Goal: Task Accomplishment & Management: Complete application form

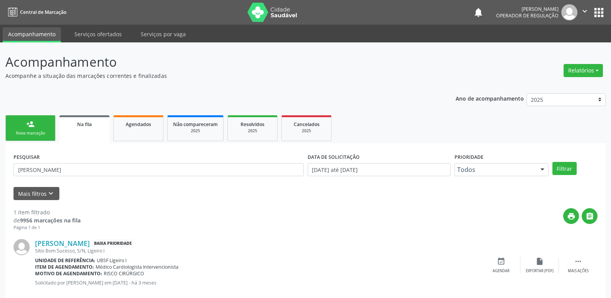
scroll to position [15, 0]
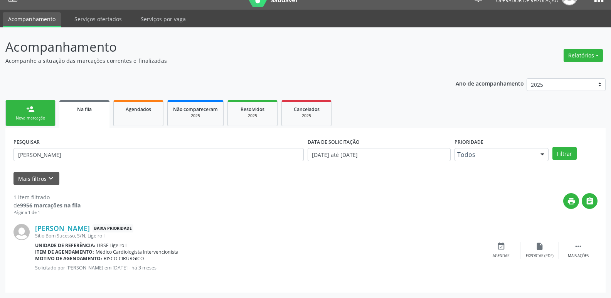
click at [31, 116] on div "Nova marcação" at bounding box center [30, 118] width 39 height 6
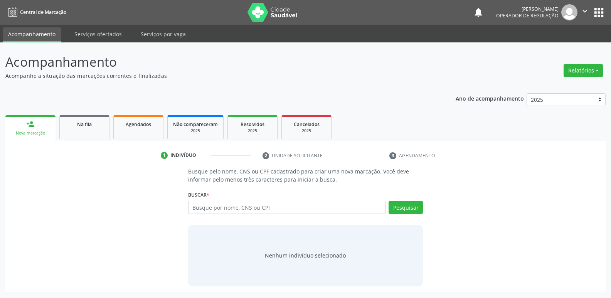
scroll to position [0, 0]
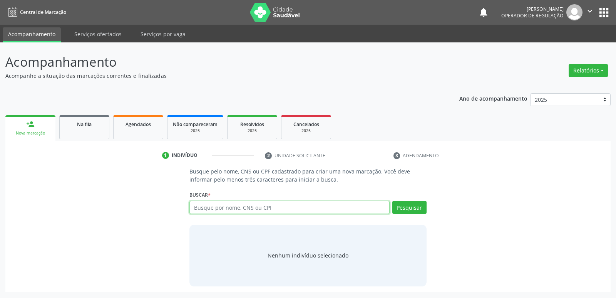
click at [274, 202] on input "text" at bounding box center [290, 207] width 200 height 13
type input "706705522019317"
click at [403, 206] on button "Pesquisar" at bounding box center [410, 207] width 34 height 13
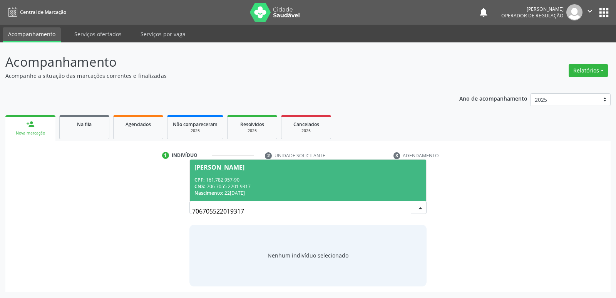
click at [275, 187] on div "CNS: 706 7055 2201 9317" at bounding box center [308, 186] width 227 height 7
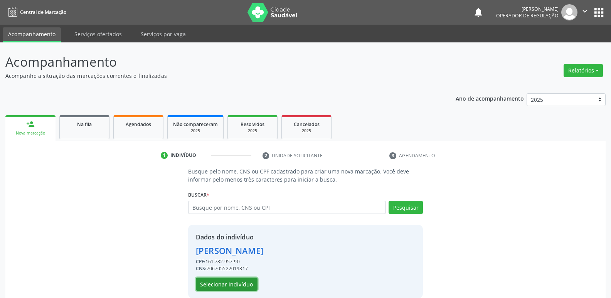
click at [232, 285] on button "Selecionar indivíduo" at bounding box center [227, 283] width 62 height 13
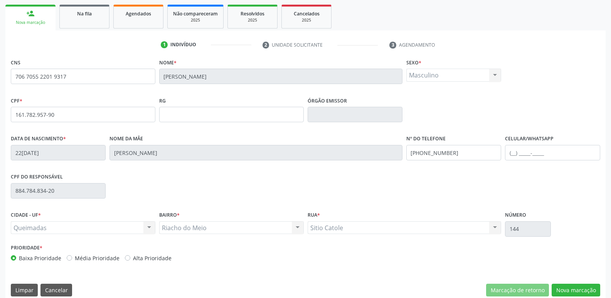
scroll to position [120, 0]
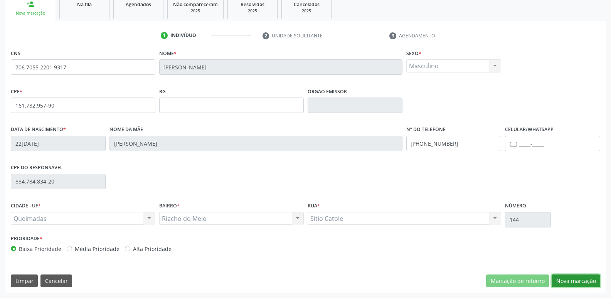
drag, startPoint x: 580, startPoint y: 282, endPoint x: 576, endPoint y: 280, distance: 5.0
click at [580, 282] on button "Nova marcação" at bounding box center [575, 280] width 49 height 13
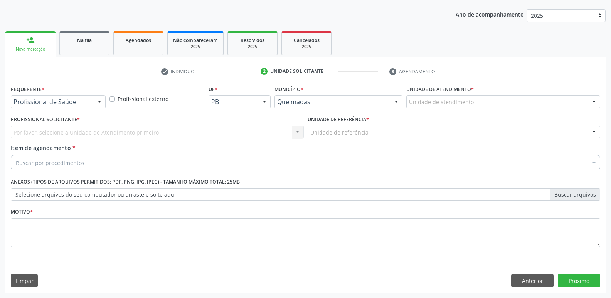
scroll to position [84, 0]
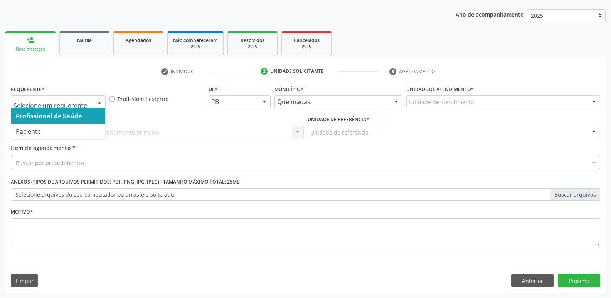
drag, startPoint x: 91, startPoint y: 101, endPoint x: 68, endPoint y: 130, distance: 36.8
click at [85, 103] on div at bounding box center [58, 101] width 95 height 13
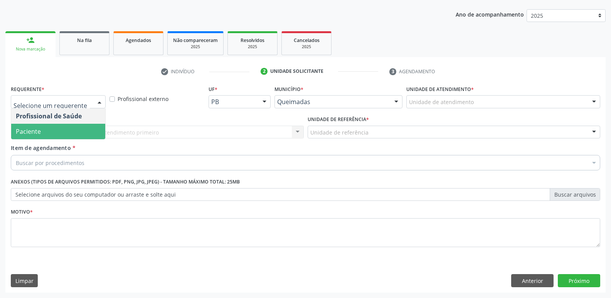
click at [66, 135] on span "Paciente" at bounding box center [58, 131] width 94 height 15
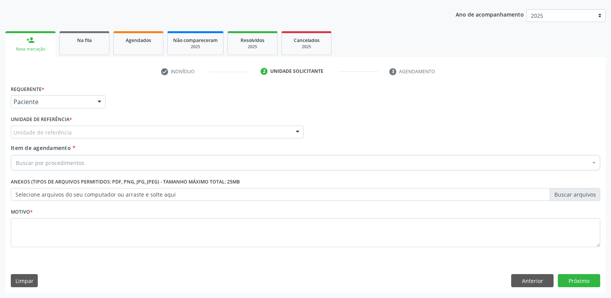
click at [93, 130] on div "Unidade de referência" at bounding box center [157, 132] width 293 height 13
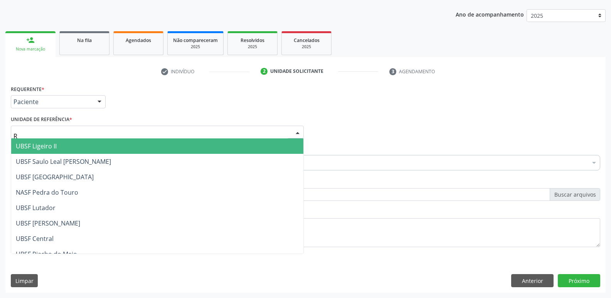
type input "RI"
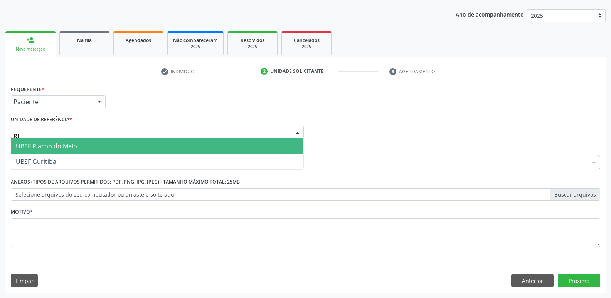
click at [74, 142] on span "UBSF Riacho do Meio" at bounding box center [46, 146] width 61 height 8
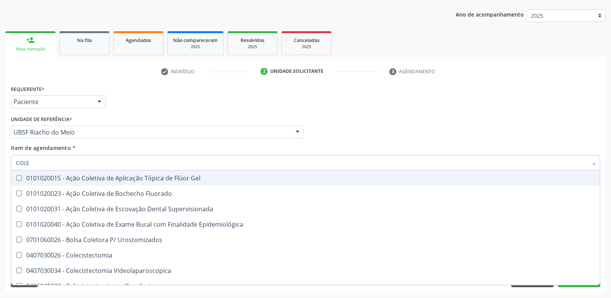
type input "COLES"
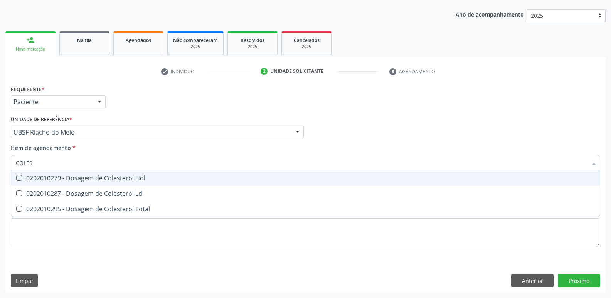
click at [89, 178] on div "0202010279 - Dosagem de Colesterol Hdl" at bounding box center [305, 178] width 579 height 6
checkbox Hdl "true"
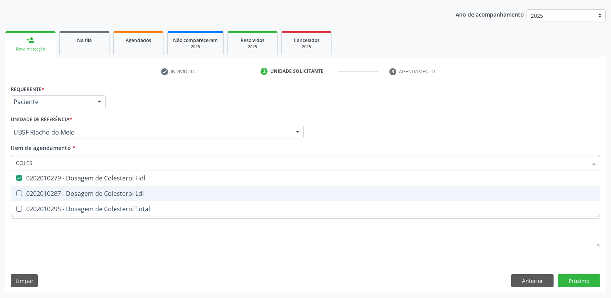
click at [92, 194] on div "0202010287 - Dosagem de Colesterol Ldl" at bounding box center [305, 193] width 579 height 6
checkbox Ldl "true"
type input "COLE"
checkbox Hdl "false"
checkbox Ldl "false"
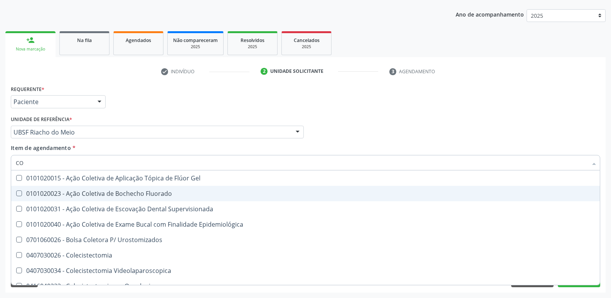
type input "C"
checkbox Hdl "false"
checkbox Ldl "false"
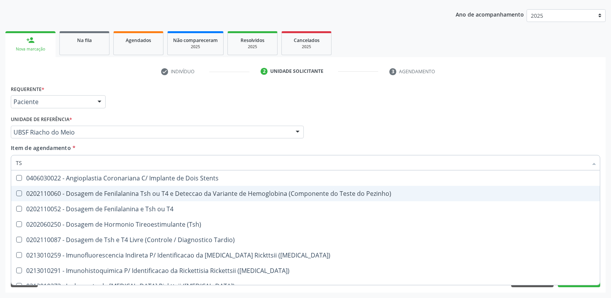
type input "TSH"
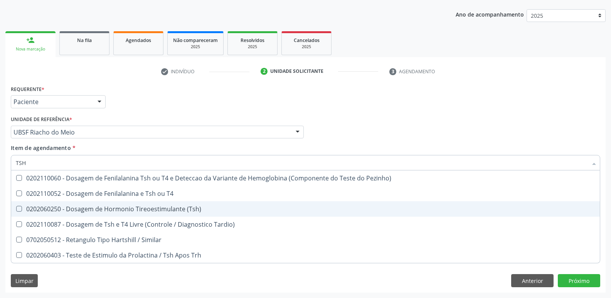
click at [158, 211] on div "0202060250 - Dosagem de Hormonio Tireoestimulante (Tsh)" at bounding box center [305, 209] width 579 height 6
checkbox \(Tsh\) "true"
type input "TS"
checkbox \(Tsh\) "false"
checkbox Tardio\) "true"
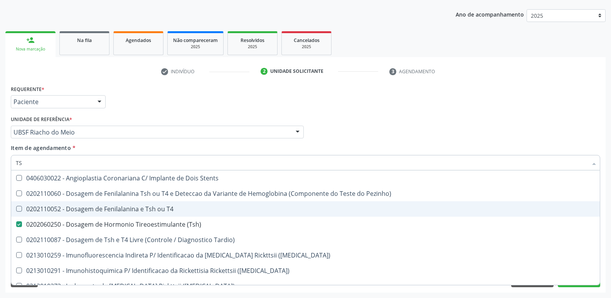
type input "T"
checkbox \(Tsh\) "false"
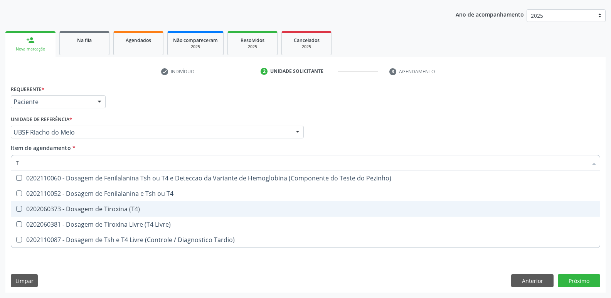
type input "T4"
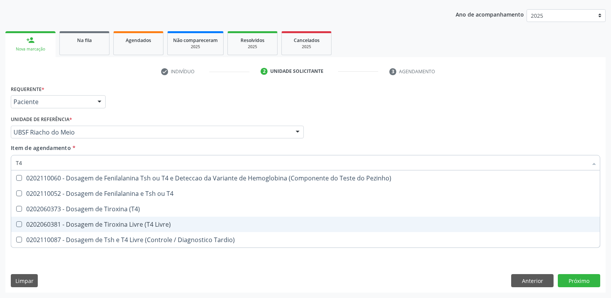
click at [173, 224] on div "0202060381 - Dosagem de Tiroxina Livre (T4 Livre)" at bounding box center [305, 224] width 579 height 6
checkbox Livre\) "true"
type input "T"
checkbox Livre\) "false"
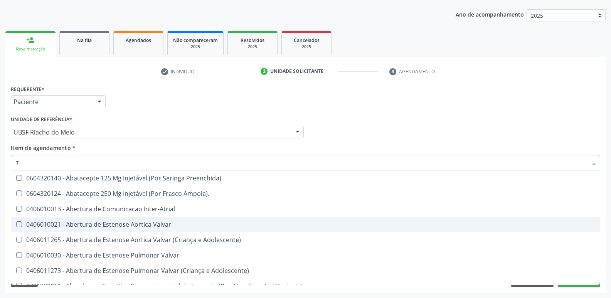
type input "TG"
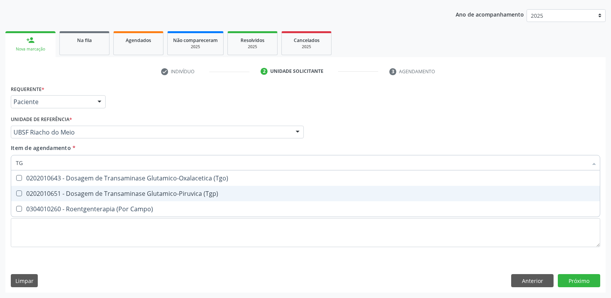
click at [195, 190] on div "0202010651 - Dosagem de Transaminase Glutamico-Piruvica (Tgp)" at bounding box center [305, 193] width 579 height 6
checkbox \(Tgp\) "true"
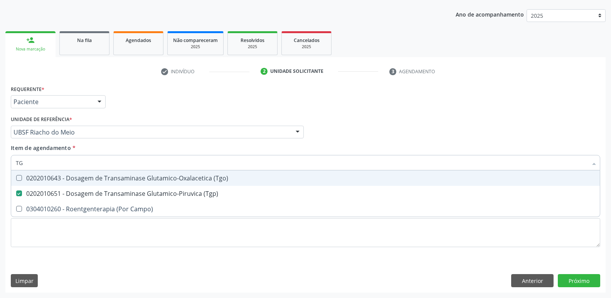
click at [195, 181] on div "0202010643 - Dosagem de Transaminase Glutamico-Oxalacetica (Tgo)" at bounding box center [305, 178] width 579 height 6
checkbox \(Tgo\) "true"
type input "T"
checkbox \(Tgo\) "false"
checkbox \(Tgp\) "false"
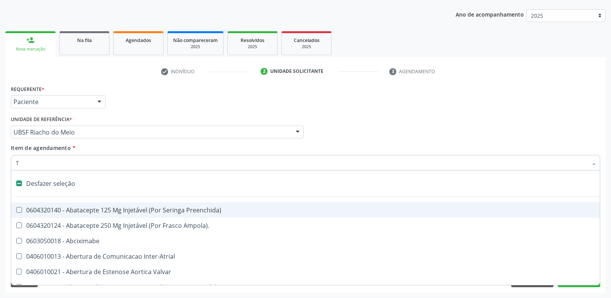
type input "TR"
checkbox Paliativos "true"
checkbox Especializada "true"
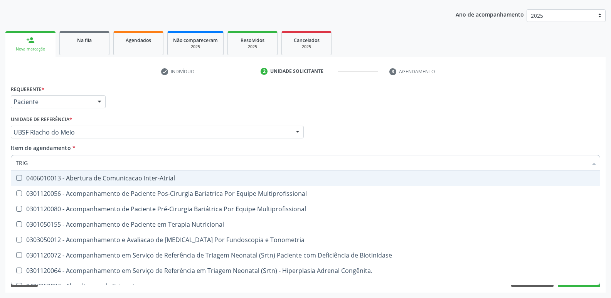
type input "TRIGL"
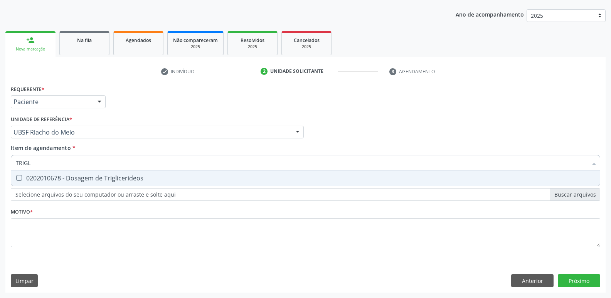
click at [195, 182] on span "0202010678 - Dosagem de Triglicerideos" at bounding box center [305, 177] width 588 height 15
checkbox Triglicerideos "true"
type input "TRIG"
checkbox Triglicerideos "false"
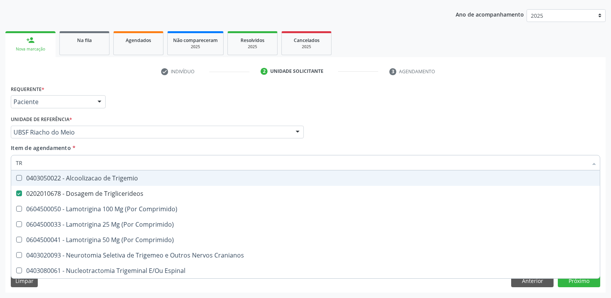
type input "T"
checkbox Triglicerideos "false"
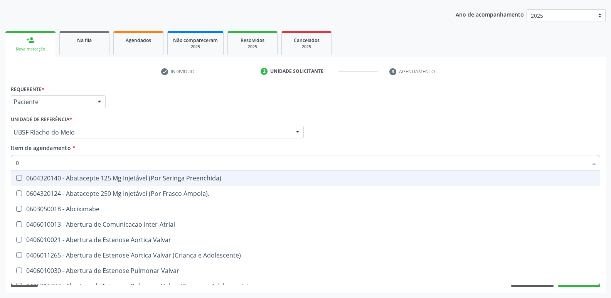
type input "02"
checkbox Pancreas "true"
checkbox Paratireoides "true"
checkbox Per-Operatoria "true"
checkbox Posterior "true"
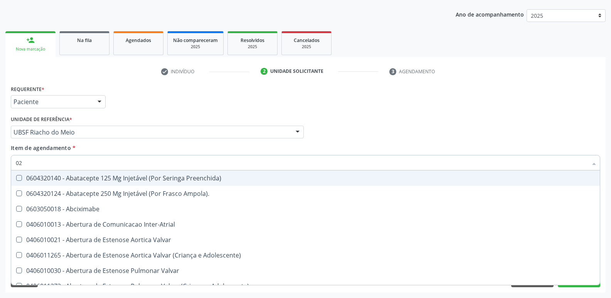
checkbox Colo "true"
checkbox Posterior "true"
checkbox Anterior "true"
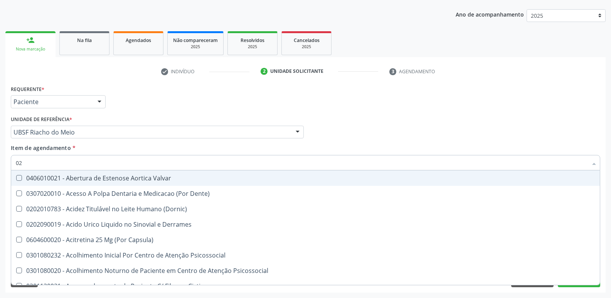
type input "020"
checkbox \(Pos-Pasteurização\) "true"
checkbox Debridamento "true"
checkbox \(Vhs\) "true"
checkbox Totais "true"
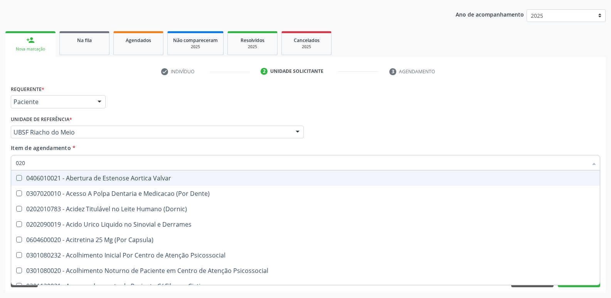
checkbox 17-Hidroxicorticosteroides "true"
checkbox D "true"
checkbox Acetona "true"
checkbox Hdl "false"
checkbox Ldl "false"
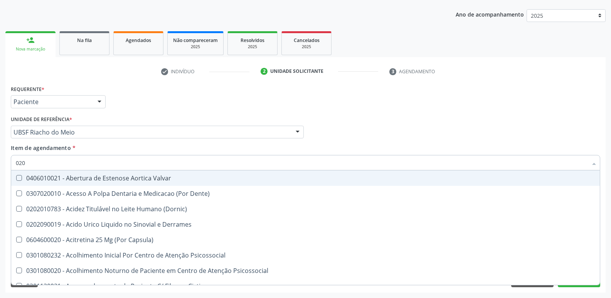
checkbox \(Tsh\) "false"
checkbox Livre\) "false"
checkbox \(Tgo\) "false"
checkbox \(Tgp\) "false"
checkbox Triglicerideos "false"
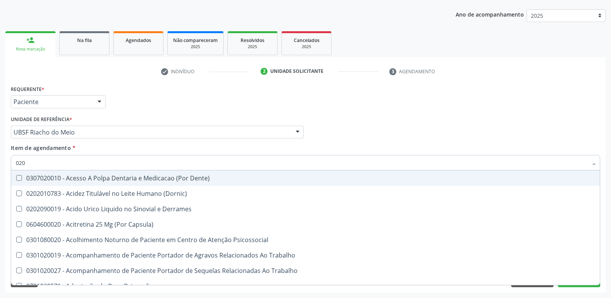
type input "0202"
checkbox Ocular "true"
checkbox Aberto\) "true"
checkbox Reservatorio "true"
checkbox \(Spcto\) "true"
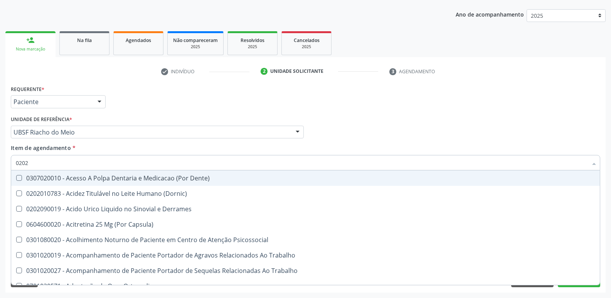
checkbox 67 "true"
checkbox Aspiracao "true"
checkbox Projecoes\) "true"
checkbox Hdl "false"
checkbox Ldl "false"
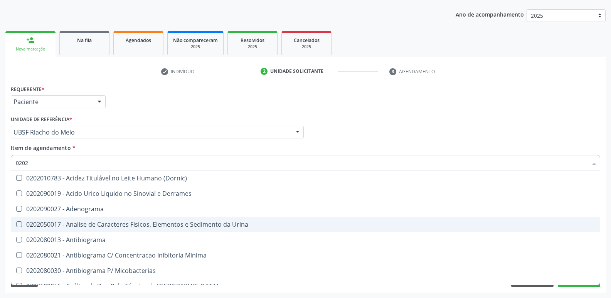
click at [218, 229] on span "0202050017 - Analise de Caracteres Fisicos, Elementos e Sedimento da Urina" at bounding box center [305, 224] width 588 height 15
checkbox Urina "true"
type input "020"
checkbox Urina "false"
checkbox Liquor "true"
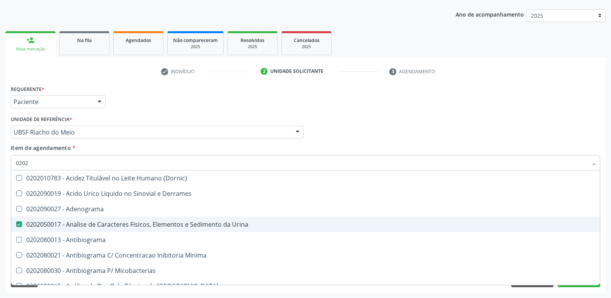
checkbox Hdl "false"
checkbox Ldl "false"
checkbox \(Tsh\) "false"
checkbox Livre\) "false"
checkbox \(Tgo\) "false"
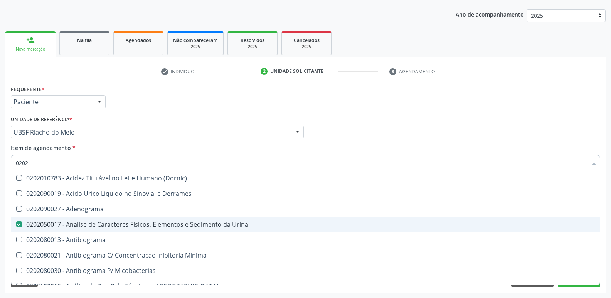
checkbox \(Tgp\) "false"
checkbox Triglicerideos "false"
checkbox Bilateral "true"
checkbox Unilateral "true"
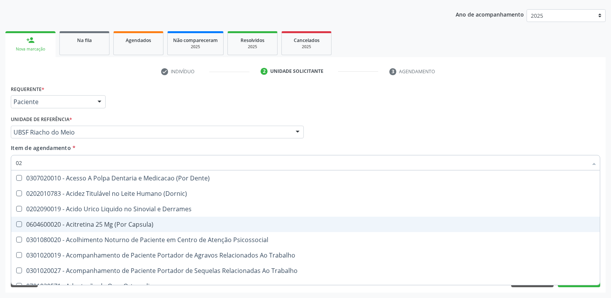
type input "0"
checkbox Urina "false"
checkbox Coagulacao "false"
checkbox Aberto\) "true"
checkbox Hdl "false"
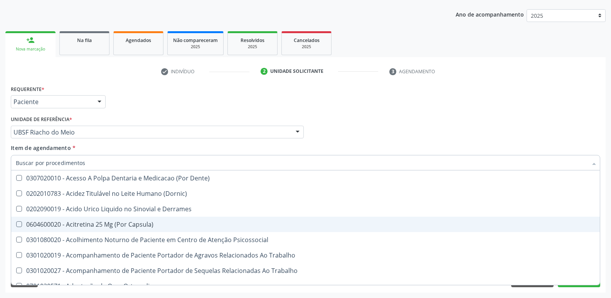
checkbox Ldl "false"
checkbox \(Tsh\) "false"
checkbox Livre\) "false"
checkbox \(Tgo\) "false"
checkbox \(Tgp\) "false"
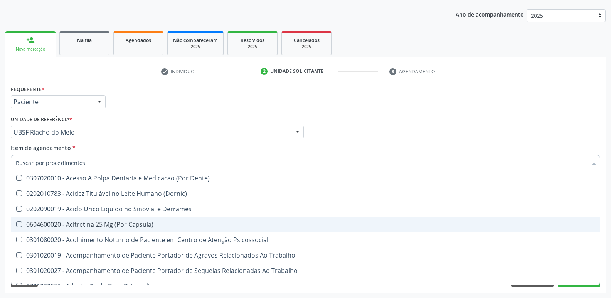
checkbox Triglicerideos "false"
checkbox Segmento\) "false"
checkbox Anvisa "false"
checkbox Transesternal "false"
checkbox Dentais "false"
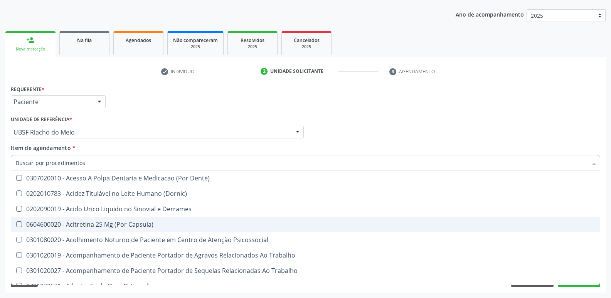
checkbox Intraluminal "false"
checkbox Linear "false"
checkbox Grampo "false"
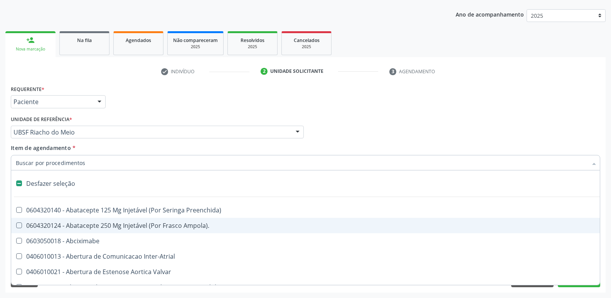
type input "T"
checkbox Dedo "true"
checkbox Urina "false"
type input "TR"
checkbox Dedo "false"
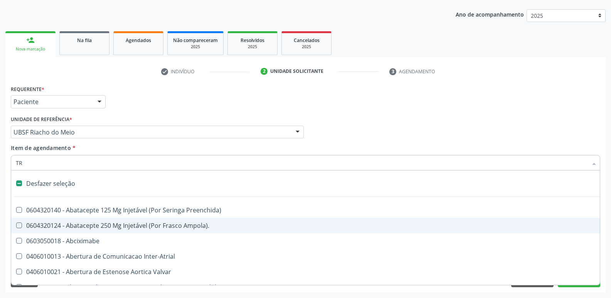
checkbox Paliativos "true"
checkbox Especializada "true"
checkbox Queimado "true"
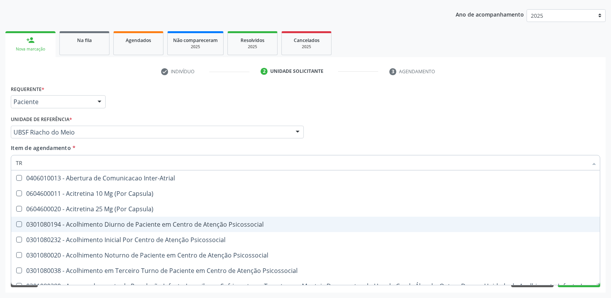
type input "TRI"
checkbox Níveis "true"
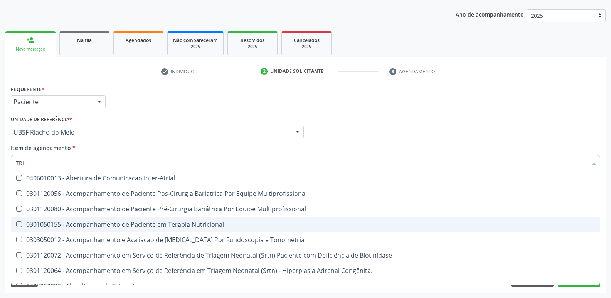
type input "TRIG"
checkbox Multiprofissional "true"
type input "TRIGL"
checkbox Inter-Atrial "true"
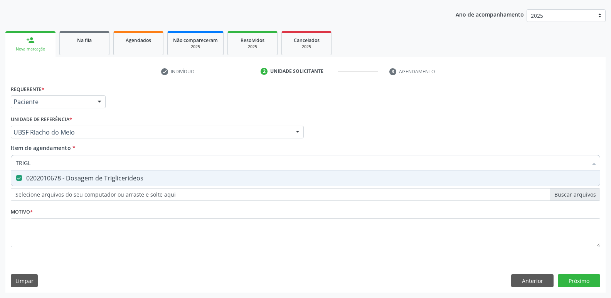
type input "TRIG"
checkbox Triglicerideos "false"
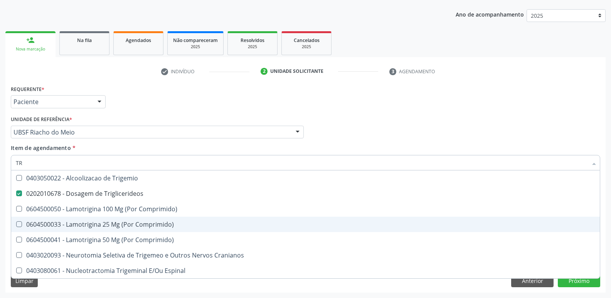
type input "T"
checkbox Triglicerideos "false"
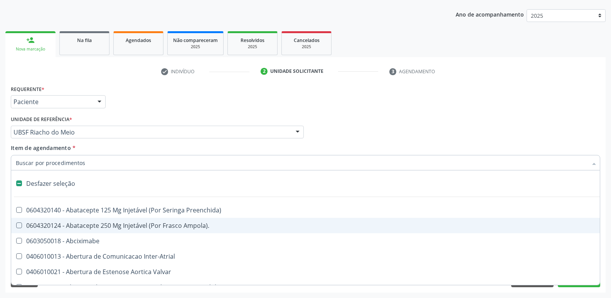
type input "G"
checkbox Urina "false"
checkbox Comprimido\) "true"
checkbox Sanitária "true"
checkbox Cardiaco "true"
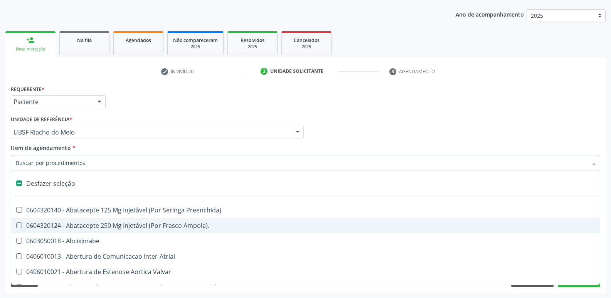
checkbox Encefalica "true"
checkbox Quantitativa\) "true"
checkbox Esforco "true"
checkbox Osso "true"
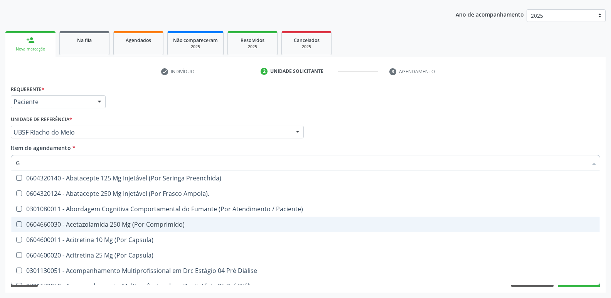
type input "GL"
checkbox Pé\) "true"
checkbox Columela "true"
checkbox Bucomaxilofacial "true"
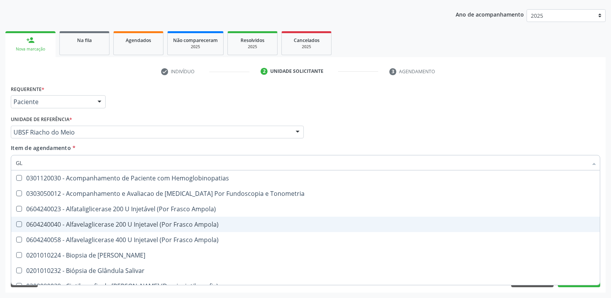
type input "GLI"
checkbox Dosagens\) "true"
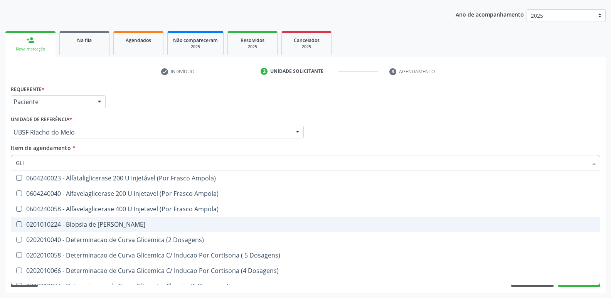
type input "GLIC"
checkbox Glicosilada "true"
checkbox Triglicerideos "false"
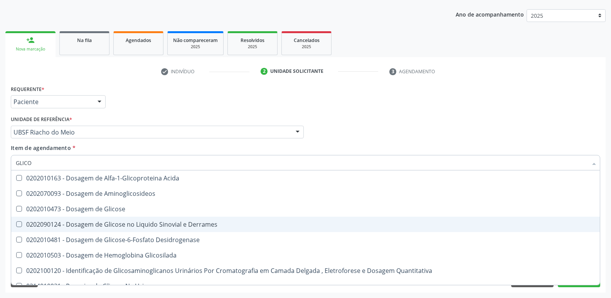
type input "GLICOS"
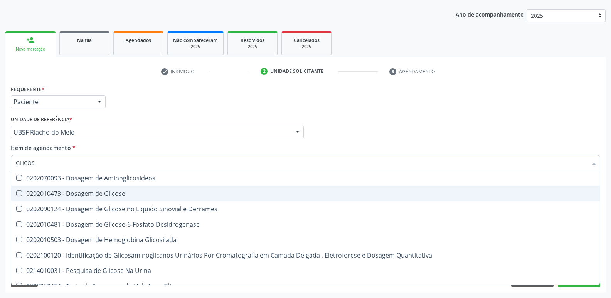
click at [131, 188] on span "0202010473 - Dosagem de Glicose" at bounding box center [305, 193] width 588 height 15
checkbox Glicose "true"
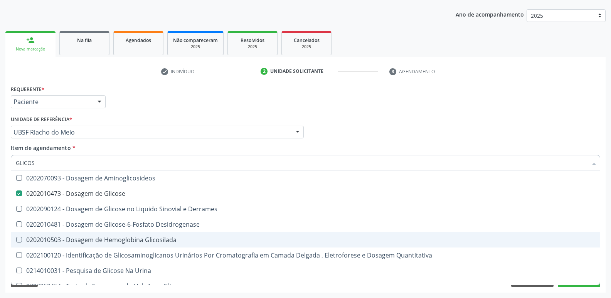
click at [190, 235] on span "0202010503 - Dosagem de Hemoglobina Glicosilada" at bounding box center [305, 239] width 588 height 15
checkbox Glicosilada "true"
type input "GLICO"
checkbox Glicose "false"
checkbox Derrames "true"
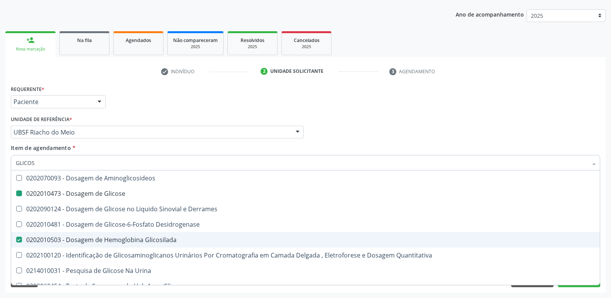
checkbox Glicosilada "false"
checkbox Quantitativa "true"
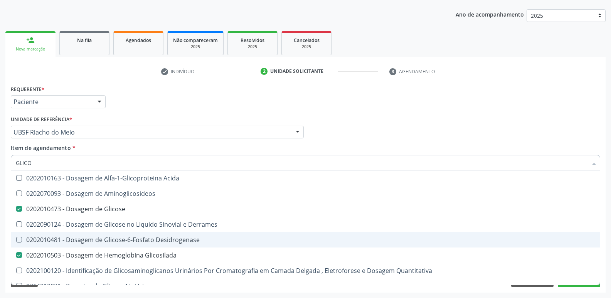
type input "GLIC"
checkbox Glicose "false"
checkbox Glicosilada "false"
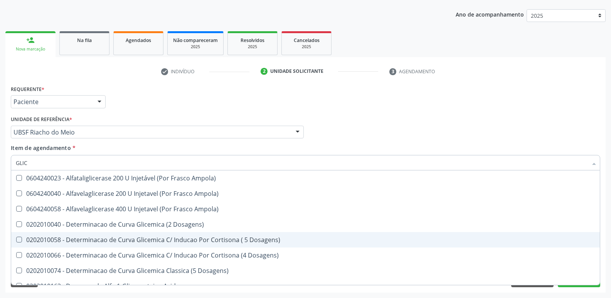
type input "GLI"
checkbox Glicose "false"
checkbox Derrames "true"
checkbox Glicosilada "false"
checkbox Capilar "true"
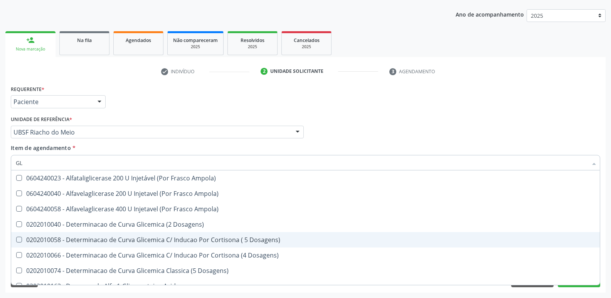
type input "G"
checkbox Derrames "false"
checkbox Triglicerideos "false"
checkbox Capilar "false"
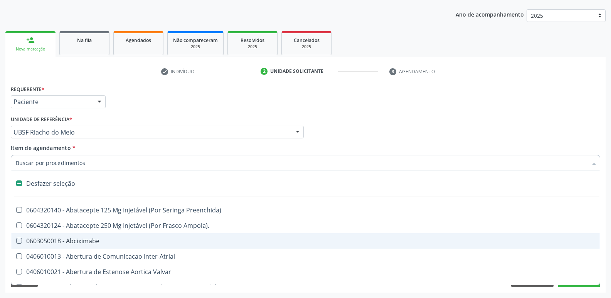
type input "H"
checkbox Urina "false"
checkbox Lactente\) "true"
checkbox A "true"
checkbox C "true"
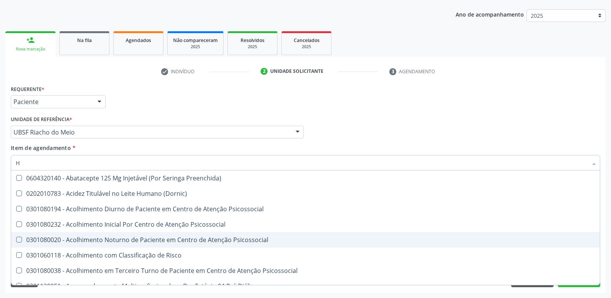
type input "HE"
checkbox Genético "true"
checkbox Hdl "false"
checkbox Glicosilada "false"
checkbox \(Tsh\) "false"
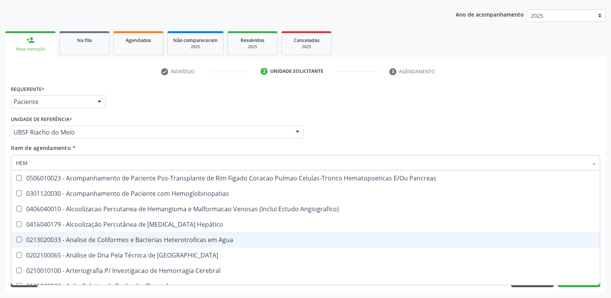
type input "HEMO"
checkbox Transplante "true"
checkbox Radiosotopos\) "false"
checkbox Glicosilada "false"
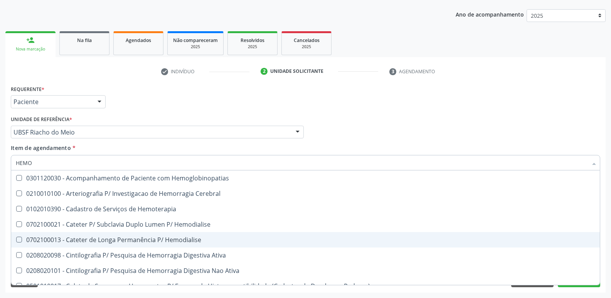
type input "HEMOG"
checkbox \(Confirmatorio\) "true"
type input "HEMOGR"
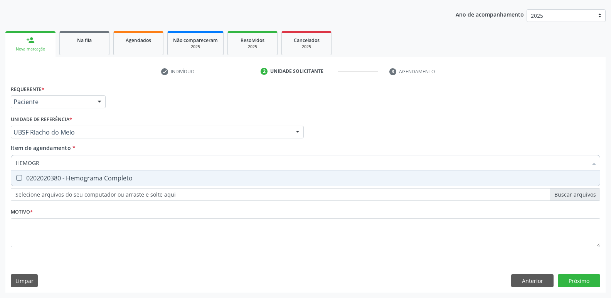
click at [158, 178] on div "0202020380 - Hemograma Completo" at bounding box center [305, 178] width 579 height 6
checkbox Completo "true"
type input "HEMOG"
checkbox Completo "false"
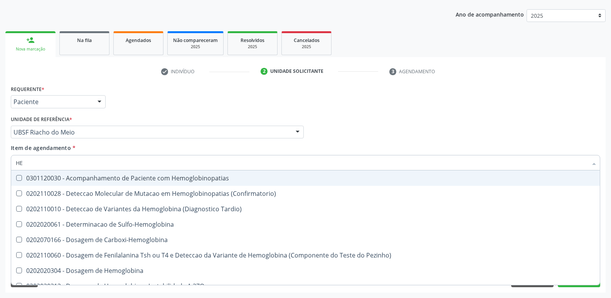
type input "H"
checkbox Glicosilada "false"
checkbox Completo "false"
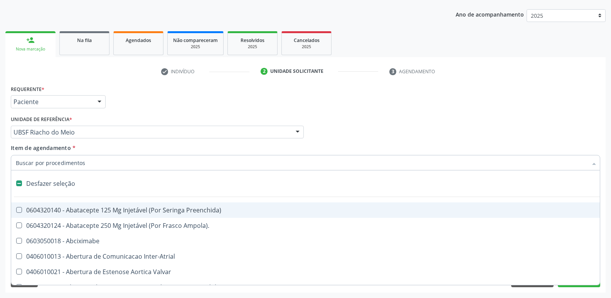
type input "O"
checkbox Agua "true"
checkbox Urina "false"
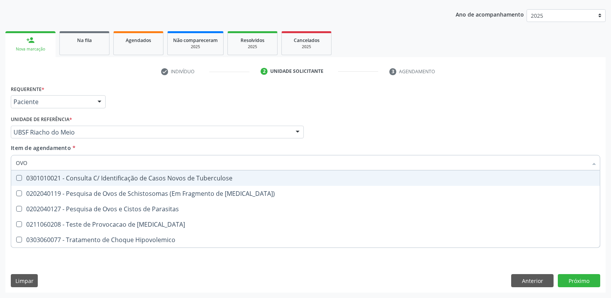
type input "OVOS"
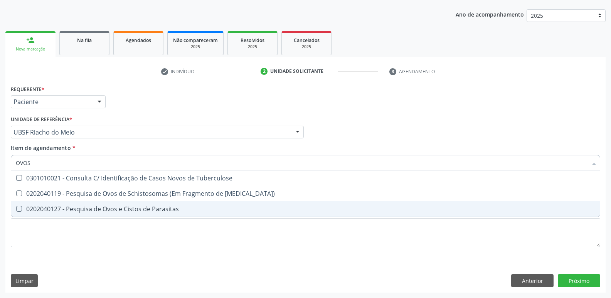
click at [149, 206] on div "0202040127 - Pesquisa de Ovos e Cistos de Parasitas" at bounding box center [305, 209] width 579 height 6
checkbox Parasitas "true"
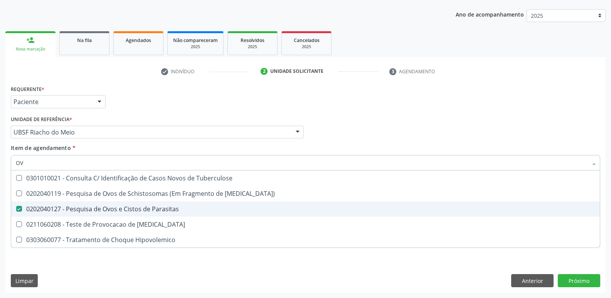
type input "O"
checkbox Parasitas "false"
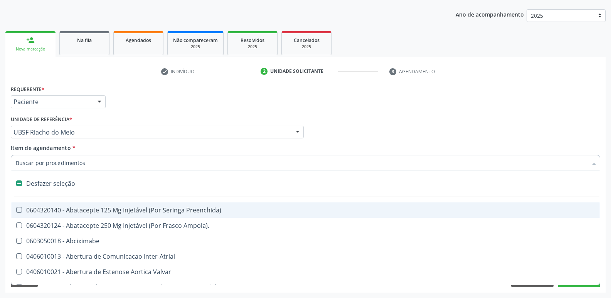
type input "B"
checkbox Urina "false"
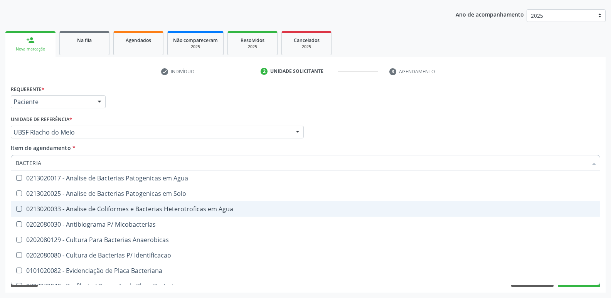
type input "BACTERIAS"
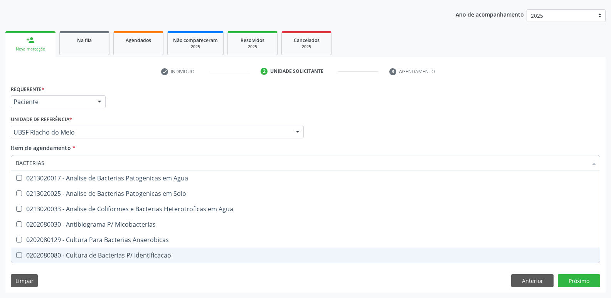
click at [143, 254] on div "0202080080 - Cultura de Bacterias P/ Identificacao" at bounding box center [305, 255] width 579 height 6
checkbox Identificacao "true"
click at [137, 279] on div "Requerente * Paciente Profissional de Saúde Paciente Nenhum resultado encontrad…" at bounding box center [305, 187] width 600 height 209
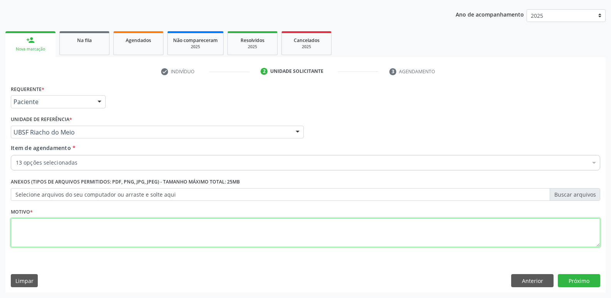
click at [120, 223] on textarea at bounding box center [305, 232] width 589 height 29
paste textarea "A"
type textarea "AVALIAÇÃO"
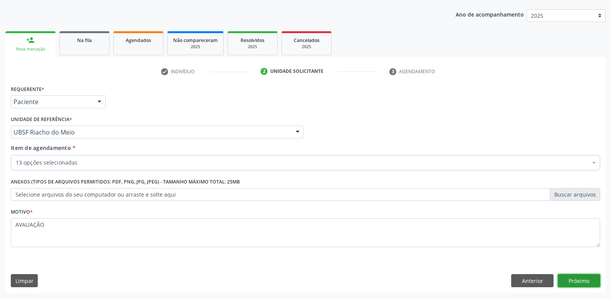
click at [586, 278] on button "Próximo" at bounding box center [578, 280] width 42 height 13
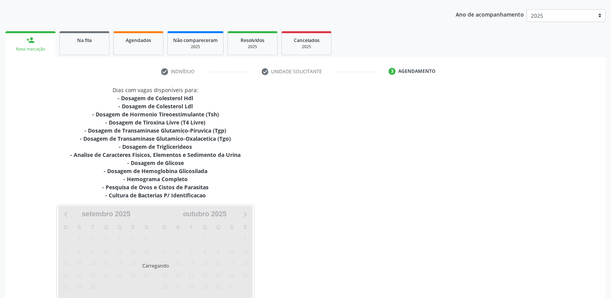
scroll to position [134, 0]
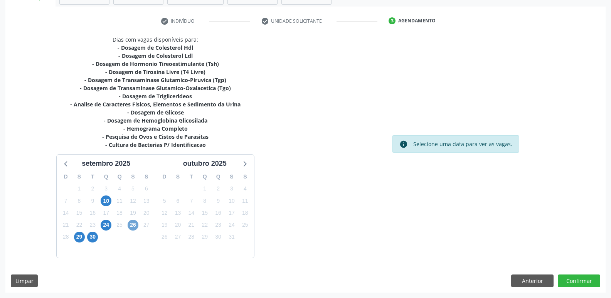
click at [134, 225] on span "26" at bounding box center [133, 225] width 11 height 11
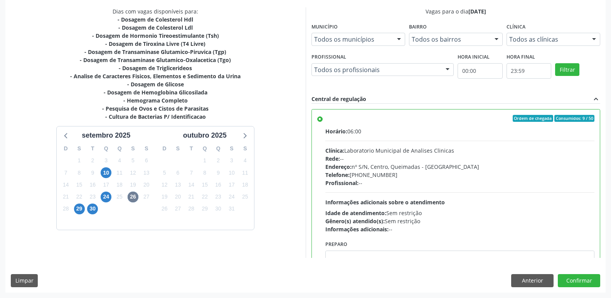
scroll to position [38, 0]
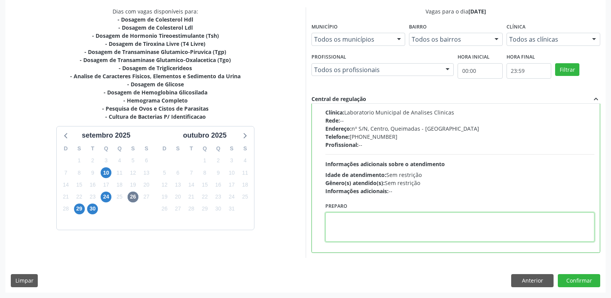
drag, startPoint x: 366, startPoint y: 232, endPoint x: 357, endPoint y: 230, distance: 8.6
click at [359, 231] on textarea at bounding box center [459, 226] width 269 height 29
type textarea "IR EM JEJUM"
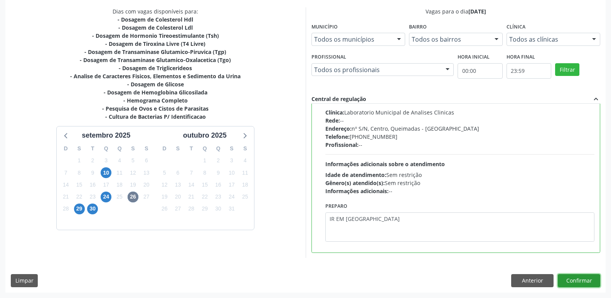
click at [580, 280] on button "Confirmar" at bounding box center [578, 280] width 42 height 13
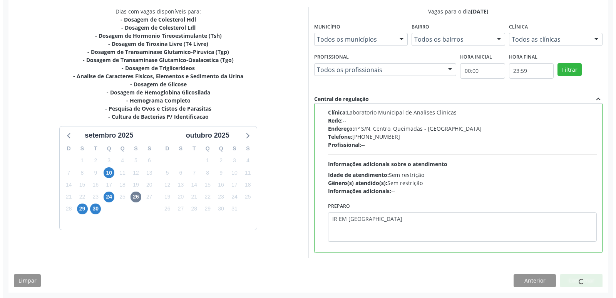
scroll to position [0, 0]
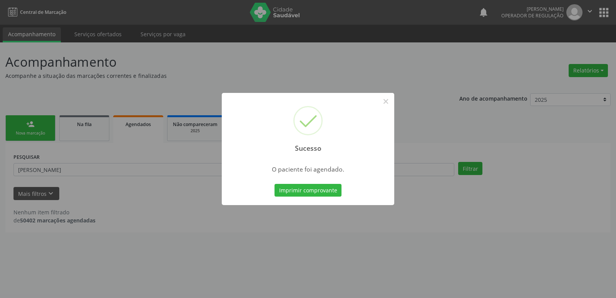
click at [275, 184] on button "Imprimir comprovante" at bounding box center [308, 190] width 67 height 13
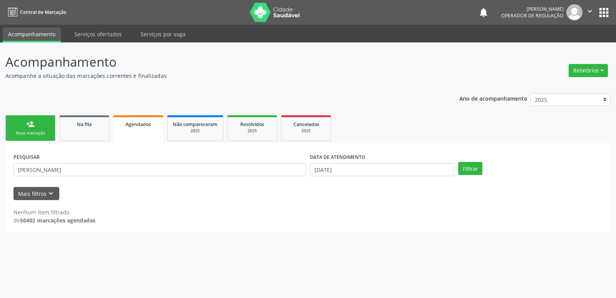
click at [42, 126] on link "person_add Nova marcação" at bounding box center [30, 128] width 50 height 26
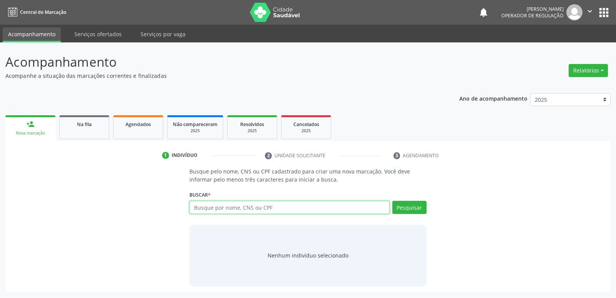
click at [212, 206] on input "text" at bounding box center [290, 207] width 200 height 13
type input "701206012711515"
click at [408, 206] on button "Pesquisar" at bounding box center [410, 207] width 34 height 13
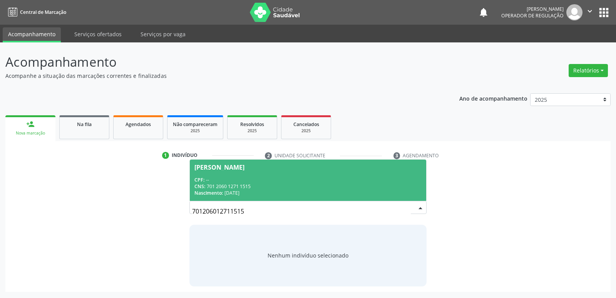
click at [263, 170] on span "Rita Josefa da Silva Henrique CPF: -- CNS: 701 2060 1271 1515 Nascimento: 21/10…" at bounding box center [308, 179] width 236 height 41
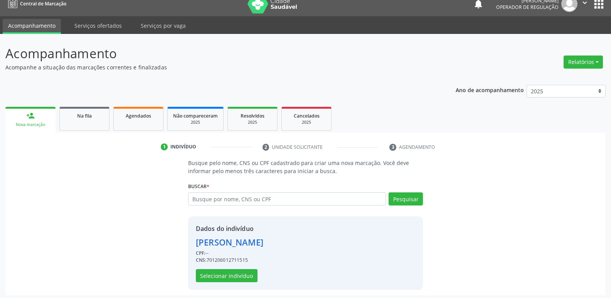
scroll to position [11, 0]
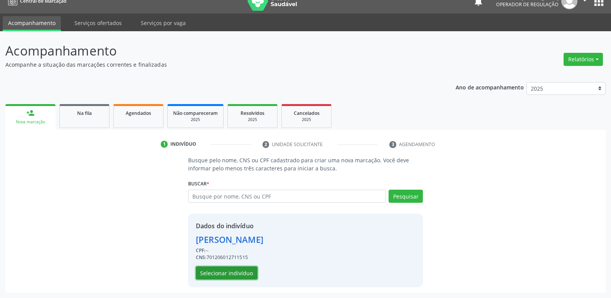
click at [238, 270] on button "Selecionar indivíduo" at bounding box center [227, 272] width 62 height 13
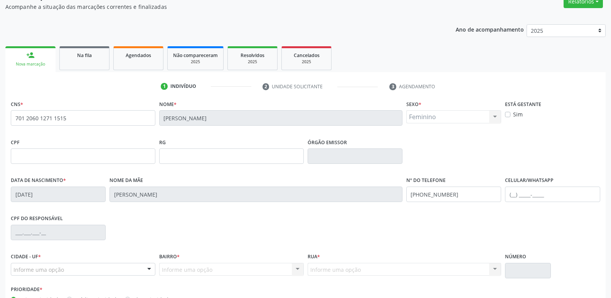
scroll to position [120, 0]
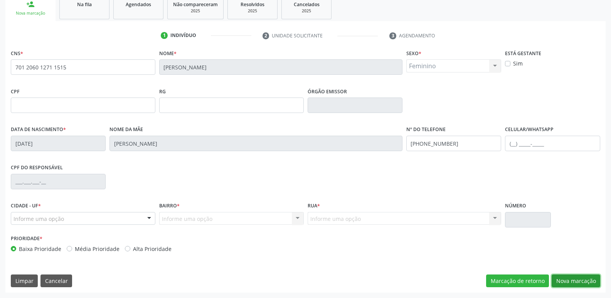
click at [588, 276] on button "Nova marcação" at bounding box center [575, 280] width 49 height 13
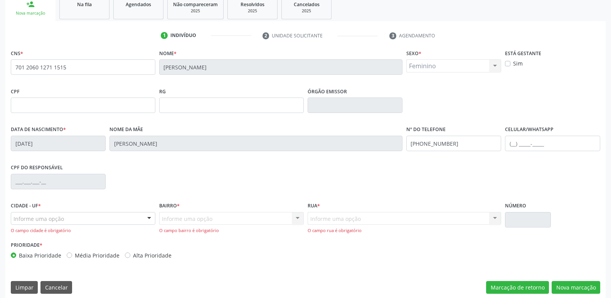
drag, startPoint x: 135, startPoint y: 213, endPoint x: 132, endPoint y: 222, distance: 9.4
click at [134, 214] on div "Informe uma opção" at bounding box center [83, 218] width 144 height 13
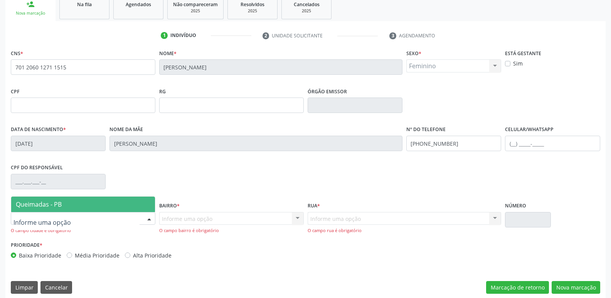
click at [111, 196] on span "Queimadas - PB" at bounding box center [83, 203] width 144 height 15
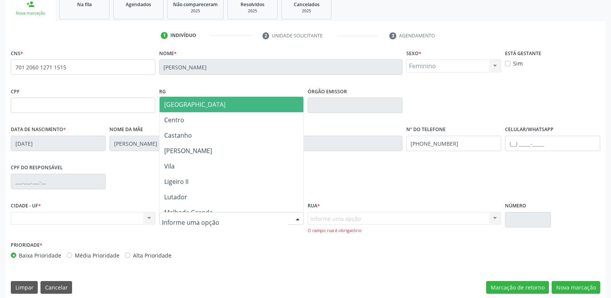
click at [284, 217] on div at bounding box center [231, 218] width 144 height 13
type input "RI"
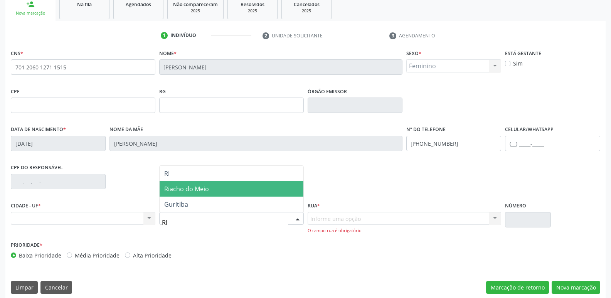
click at [267, 186] on span "Riacho do Meio" at bounding box center [231, 188] width 144 height 15
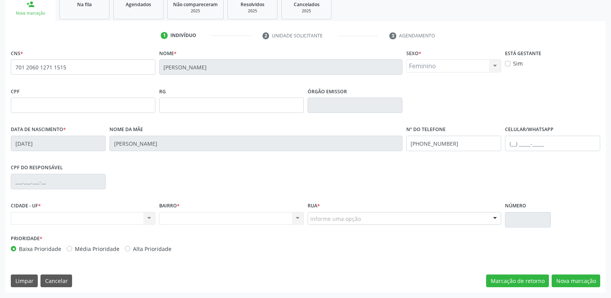
click at [408, 214] on div "Informe uma opção" at bounding box center [404, 218] width 194 height 13
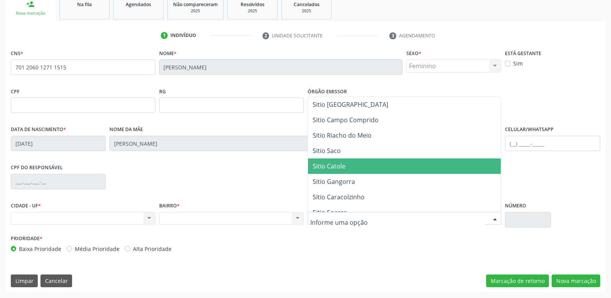
click at [348, 163] on span "Sitio Catole" at bounding box center [404, 165] width 193 height 15
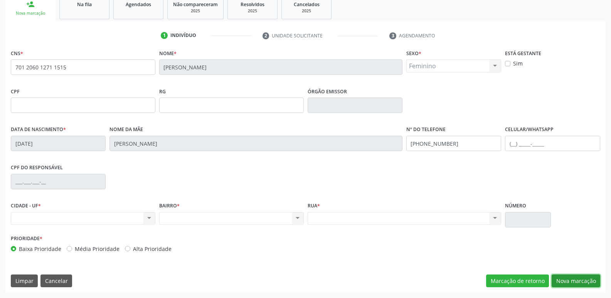
click at [588, 278] on button "Nova marcação" at bounding box center [575, 280] width 49 height 13
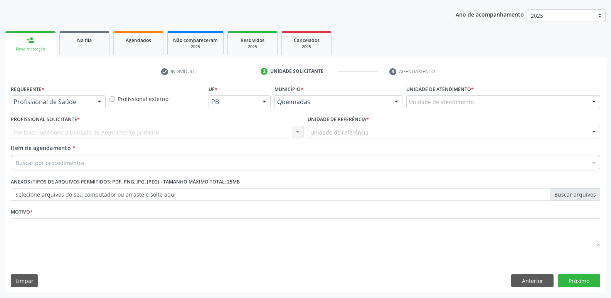
scroll to position [84, 0]
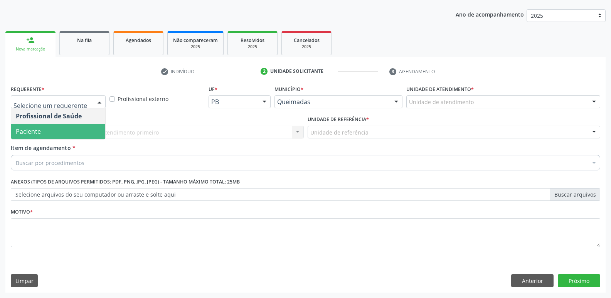
click at [56, 133] on span "Paciente" at bounding box center [58, 131] width 94 height 15
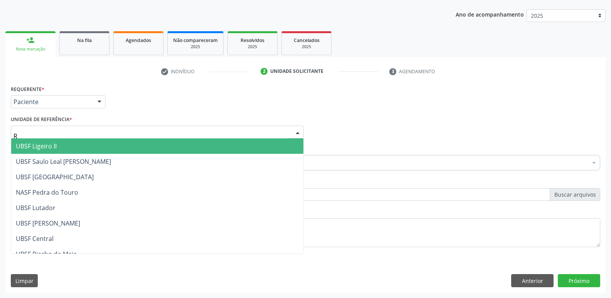
type input "RI"
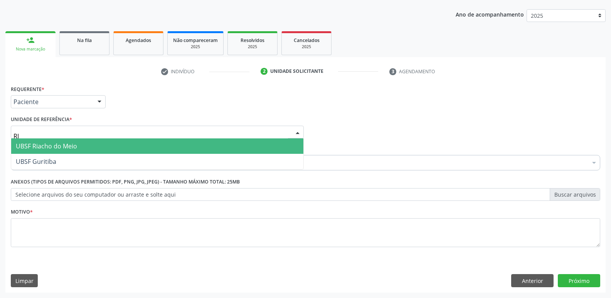
click at [58, 145] on span "UBSF Riacho do Meio" at bounding box center [46, 146] width 61 height 8
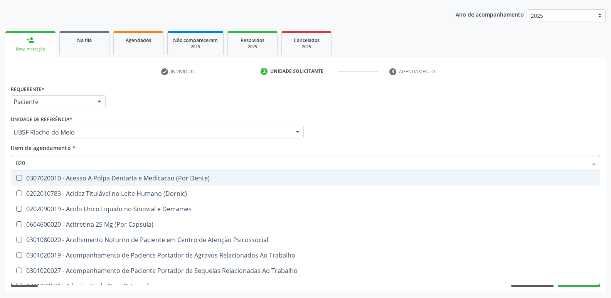
type input "0202"
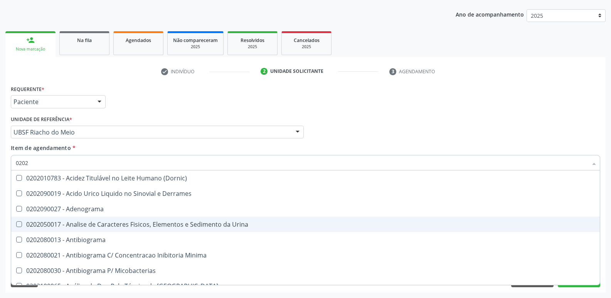
click at [146, 230] on span "0202050017 - Analise de Caracteres Fisicos, Elementos e Sedimento da Urina" at bounding box center [305, 224] width 588 height 15
checkbox Urina "true"
type input "020"
checkbox Urina "false"
checkbox Liquor "true"
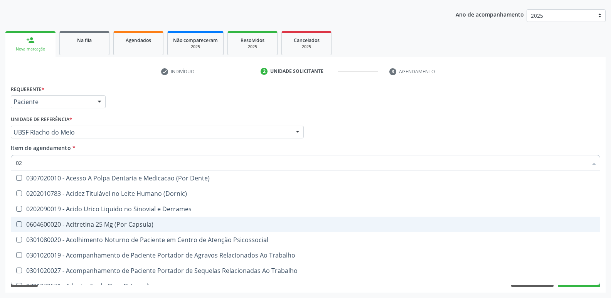
type input "0"
checkbox Urina "false"
checkbox Coagulacao "false"
checkbox Aberto\) "true"
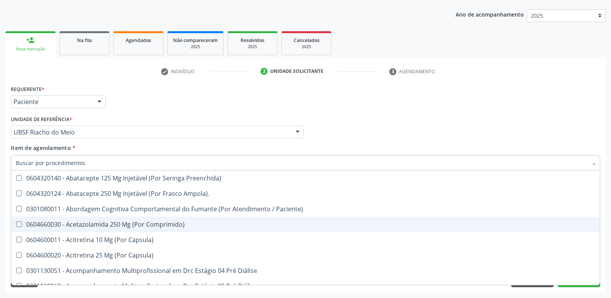
type input "G"
checkbox Remoção "false"
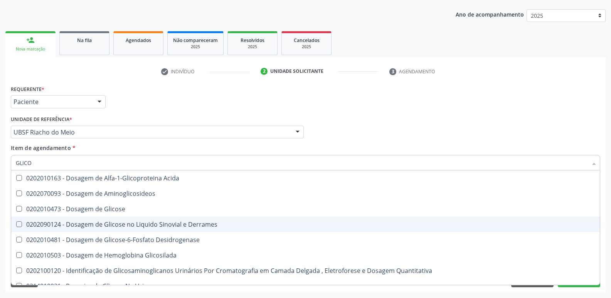
type input "GLICOS"
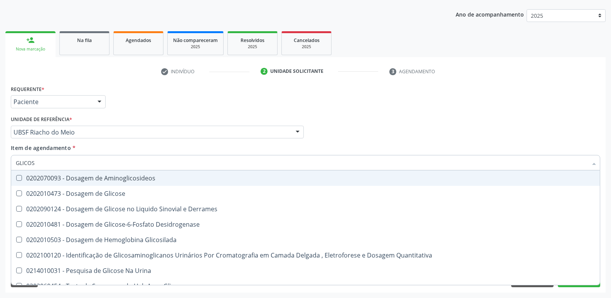
click at [136, 185] on span "0202070093 - Dosagem de Aminoglicosideos" at bounding box center [305, 177] width 588 height 15
checkbox Aminoglicosideos "true"
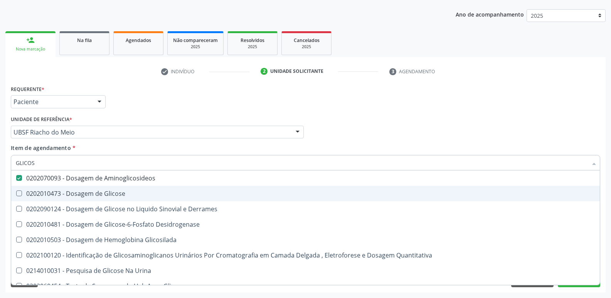
click at [134, 191] on div "0202010473 - Dosagem de Glicose" at bounding box center [305, 193] width 579 height 6
checkbox Glicose "true"
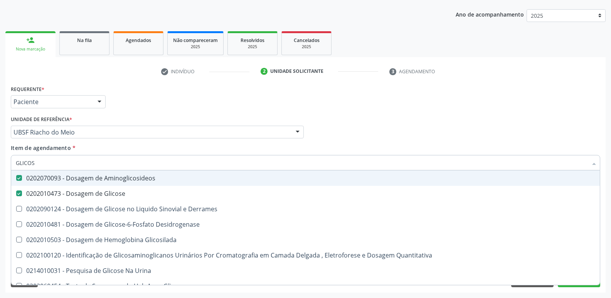
click at [135, 181] on div "0202070093 - Dosagem de Aminoglicosideos" at bounding box center [305, 178] width 579 height 6
checkbox Aminoglicosideos "false"
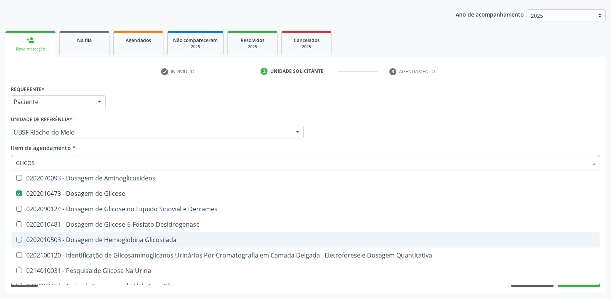
drag, startPoint x: 168, startPoint y: 240, endPoint x: 154, endPoint y: 252, distance: 18.8
click at [162, 245] on span "0202010503 - Dosagem de Hemoglobina Glicosilada" at bounding box center [305, 239] width 588 height 15
checkbox Glicosilada "true"
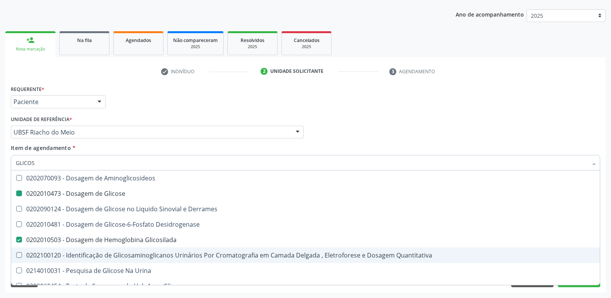
type input "GLICO"
checkbox Glicose "false"
checkbox Derrames "true"
checkbox Glicosilada "false"
checkbox Quantitativa "true"
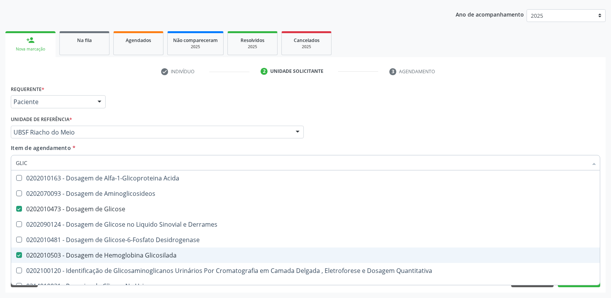
type input "GLI"
checkbox Glicose "false"
checkbox Glicosilada "false"
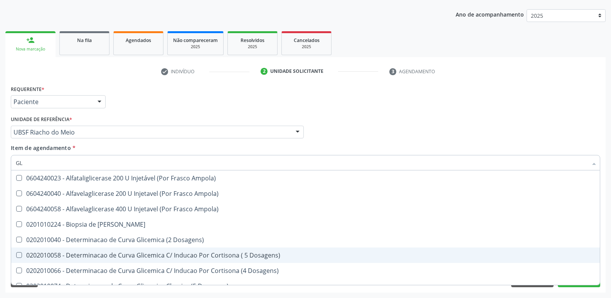
type input "G"
checkbox Glicose "false"
checkbox Glicosilada "false"
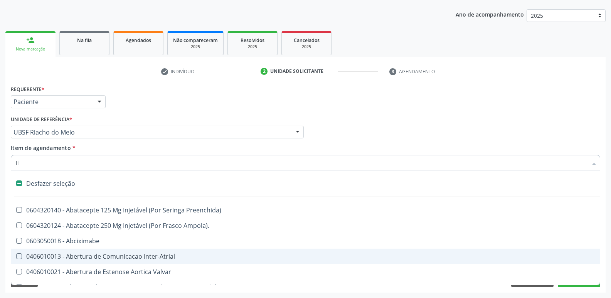
type input "HE"
checkbox Alternativa "true"
checkbox Urina "false"
checkbox A "false"
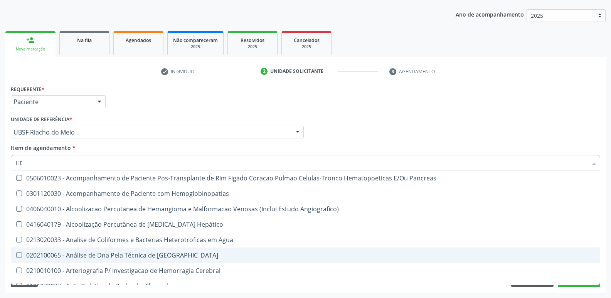
type input "HEM"
checkbox Radiosotopos\) "true"
checkbox Glicosilada "false"
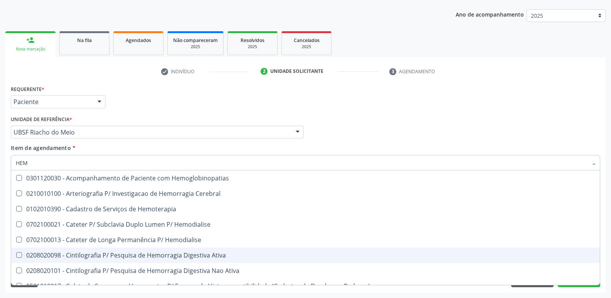
type input "HEMO"
checkbox Glicosilada "true"
checkbox Semana\) "false"
type input "HEMOG"
checkbox \(Confirmatorio\) "true"
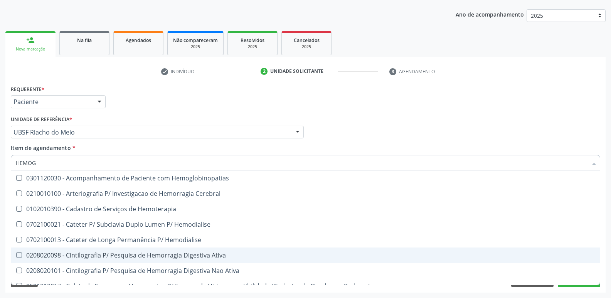
type input "HEMOGR"
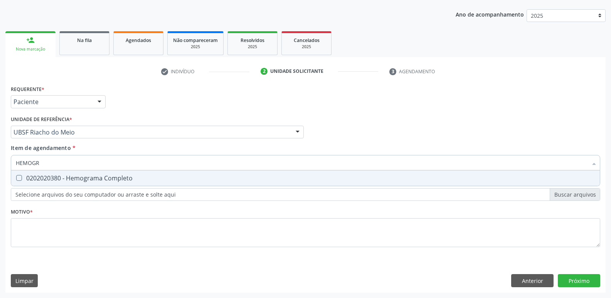
click at [123, 177] on div "0202020380 - Hemograma Completo" at bounding box center [305, 178] width 579 height 6
checkbox Completo "true"
type input "HEMOG"
checkbox Completo "false"
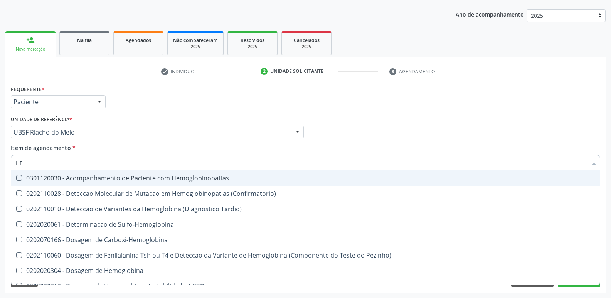
type input "H"
checkbox Glicosilada "false"
checkbox Completo "false"
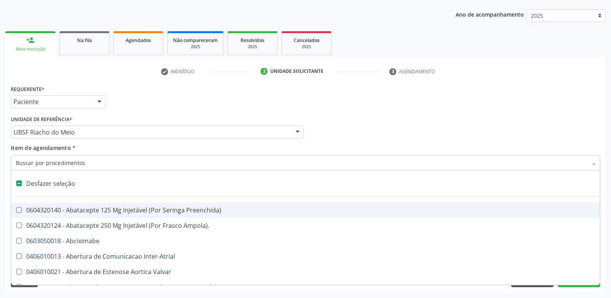
type input "G"
checkbox Urina "false"
checkbox Percutanea "true"
checkbox \(Picc\) "true"
checkbox Persistente "true"
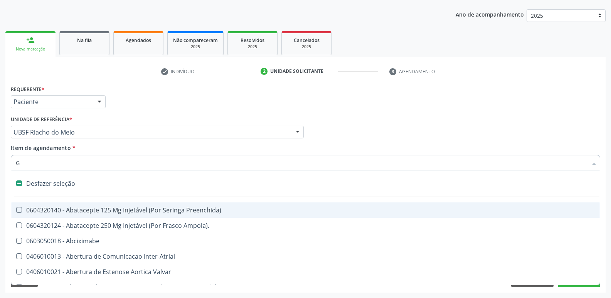
type input "GL"
checkbox Queimado "true"
checkbox Coclear "true"
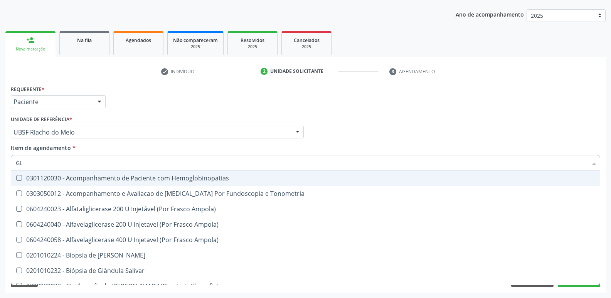
type input "GLI"
checkbox Campimetria\) "true"
checkbox Tardio\) "true"
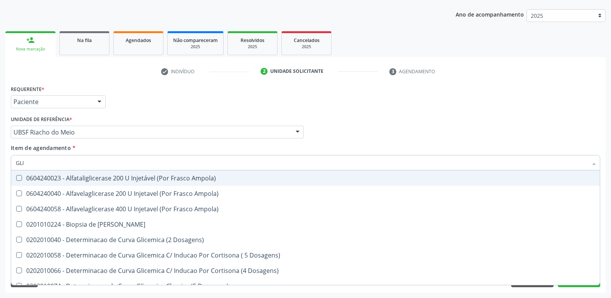
type input "GLIC"
checkbox Aminoglicosideos "true"
checkbox Glicose "false"
checkbox Desidrogenase "true"
checkbox Glicosilada "false"
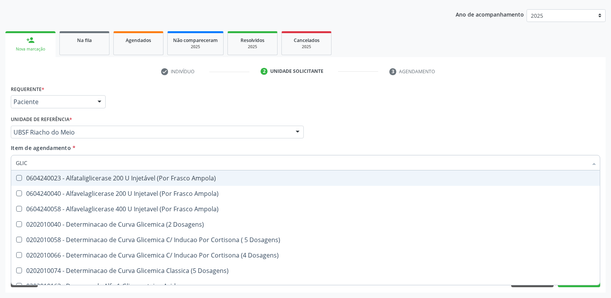
type input "GLICO"
checkbox Ampola\) "true"
checkbox Dosagens\) "true"
type input "GLICOS"
checkbox Ampola\) "true"
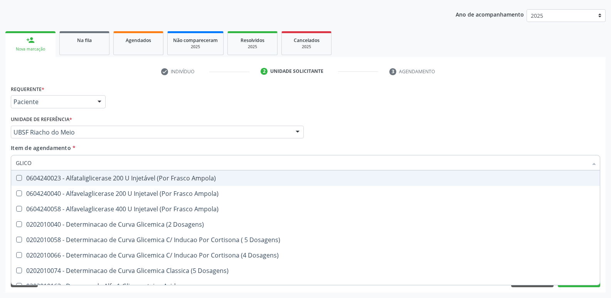
checkbox Ampola\) "false"
checkbox Dosagens\) "true"
checkbox Dosagens\) "false"
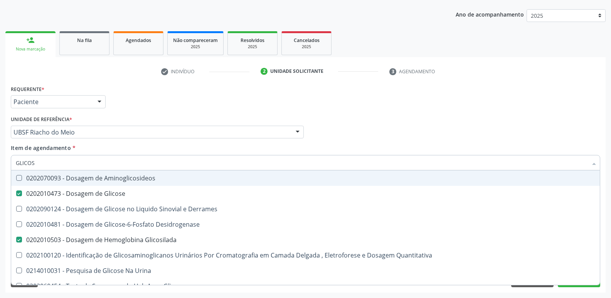
type input "GLICO"
checkbox Glicose "false"
checkbox Derrames "true"
checkbox Glicosilada "false"
checkbox Quantitativa "true"
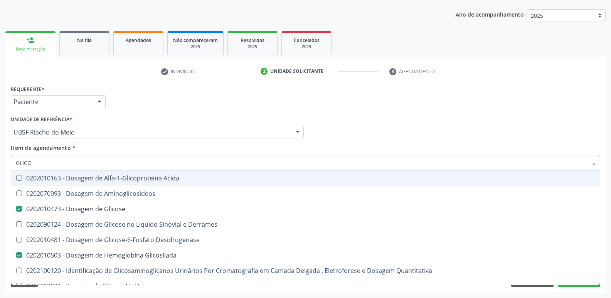
type input "GLIC"
checkbox Glicose "false"
checkbox Glicosilada "false"
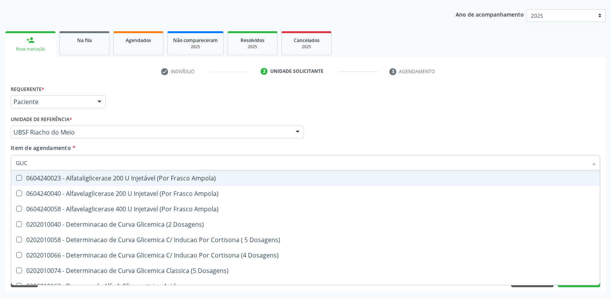
type input "GLI"
checkbox Glicose "false"
checkbox Derrames "true"
checkbox Glicosilada "false"
checkbox Triglicerideos "true"
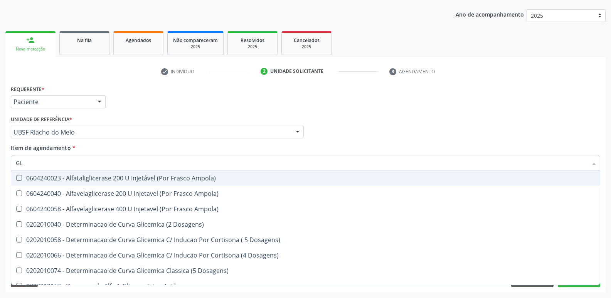
type input "G"
checkbox Derrames "false"
checkbox Triglicerideos "false"
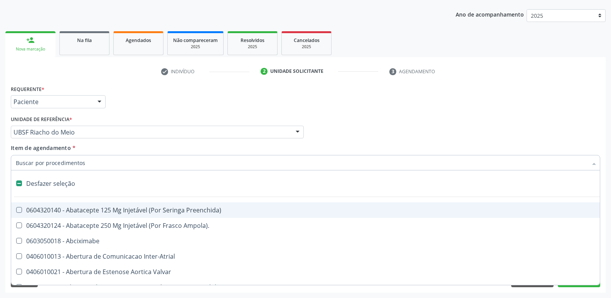
type input "C"
checkbox Dedo "true"
checkbox Urina "false"
type input "CO"
checkbox Craniano "true"
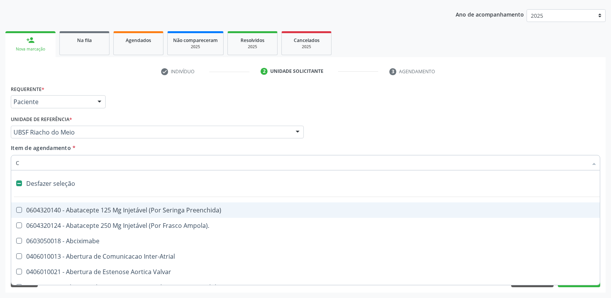
checkbox Dedo "false"
checkbox Ossea\) "true"
checkbox Comprimido\) "true"
checkbox Direito "true"
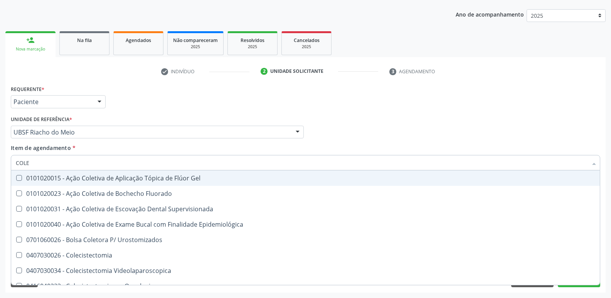
type input "COLES"
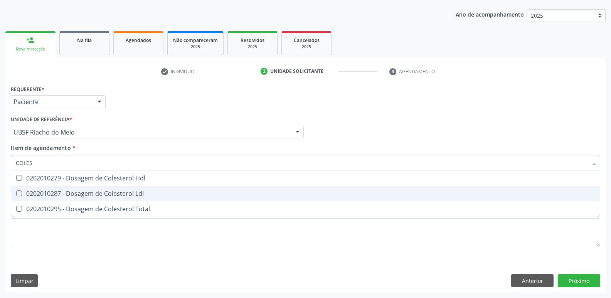
click at [105, 192] on div "0202010287 - Dosagem de Colesterol Ldl" at bounding box center [305, 193] width 579 height 6
checkbox Ldl "true"
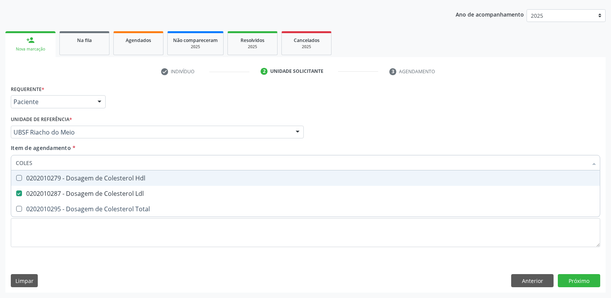
click at [104, 178] on div "0202010279 - Dosagem de Colesterol Hdl" at bounding box center [305, 178] width 579 height 6
checkbox Hdl "true"
type input "COLE"
checkbox Hdl "false"
checkbox Ldl "false"
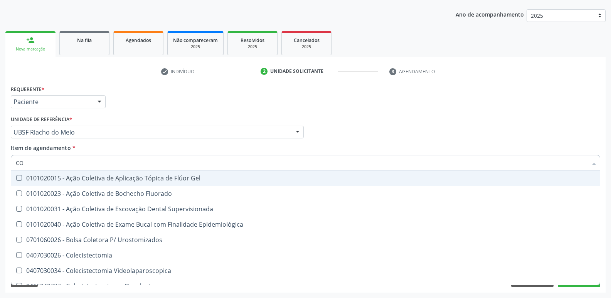
type input "C"
checkbox Hdl "false"
checkbox Ldl "false"
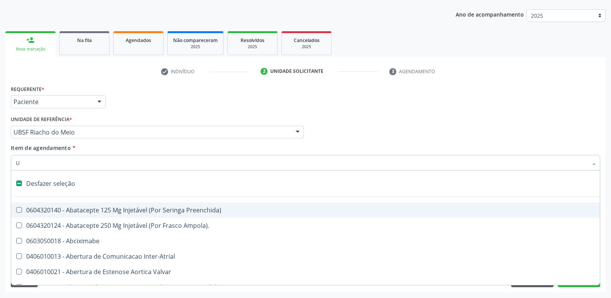
type input "UR"
checkbox Psicossocial "true"
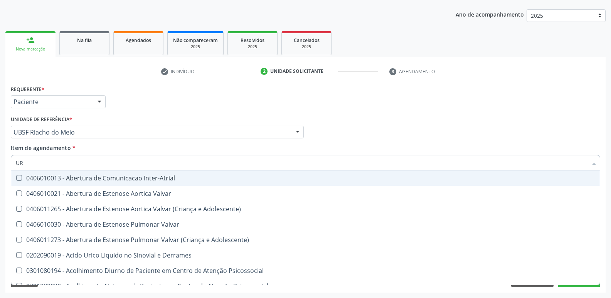
type input "URE"
checkbox Urina "false"
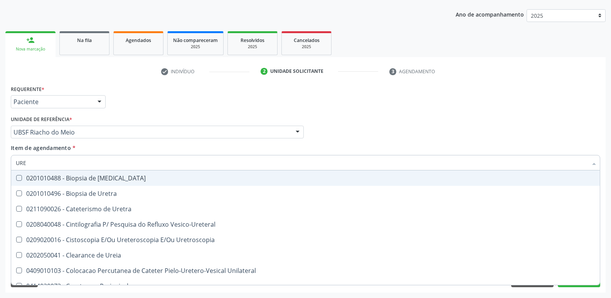
type input "UREI"
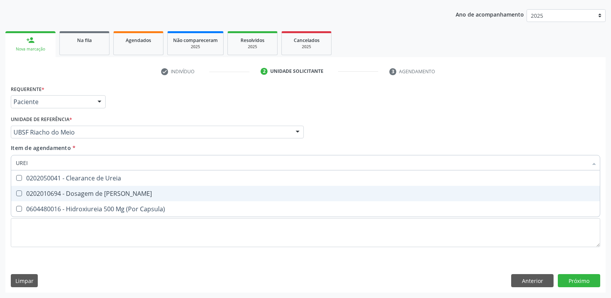
click at [109, 189] on span "0202010694 - Dosagem de [PERSON_NAME]" at bounding box center [305, 193] width 588 height 15
checkbox Ureia "true"
type input "URE"
checkbox Ureia "false"
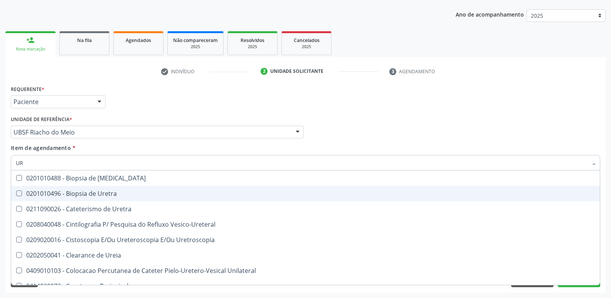
type input "U"
checkbox Ureia "false"
checkbox Bubonica\) "false"
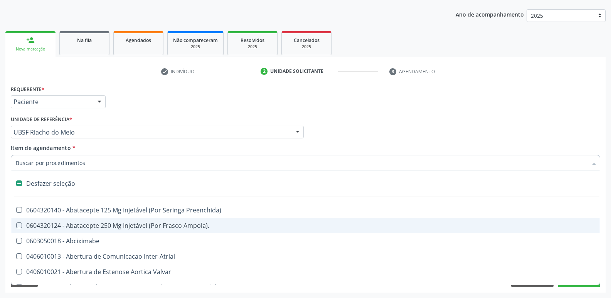
type input "T"
checkbox Dedo "true"
checkbox Urina "false"
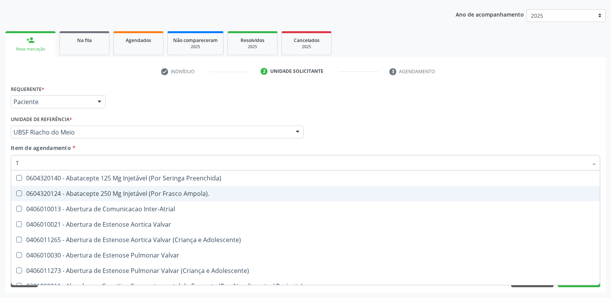
type input "TG"
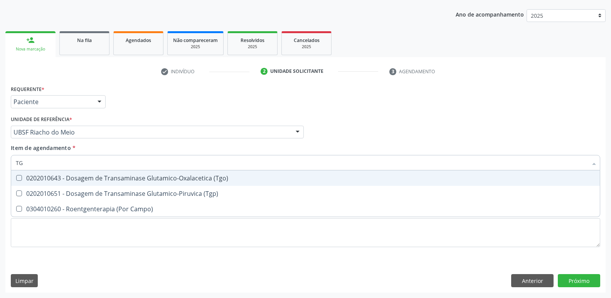
click at [115, 181] on div "0202010643 - Dosagem de Transaminase Glutamico-Oxalacetica (Tgo)" at bounding box center [305, 178] width 579 height 6
checkbox \(Tgo\) "true"
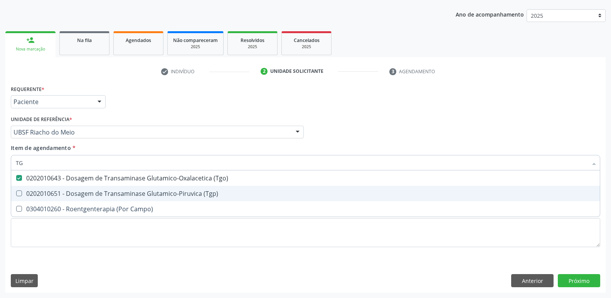
click at [115, 192] on div "0202010651 - Dosagem de Transaminase Glutamico-Piruvica (Tgp)" at bounding box center [305, 193] width 579 height 6
checkbox \(Tgp\) "true"
type input "T"
checkbox \(Tgo\) "false"
checkbox \(Tgp\) "false"
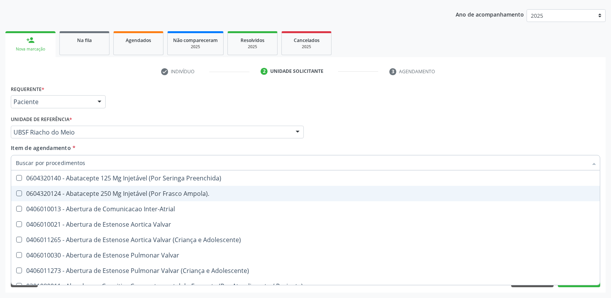
checkbox Urina "false"
checkbox Central "true"
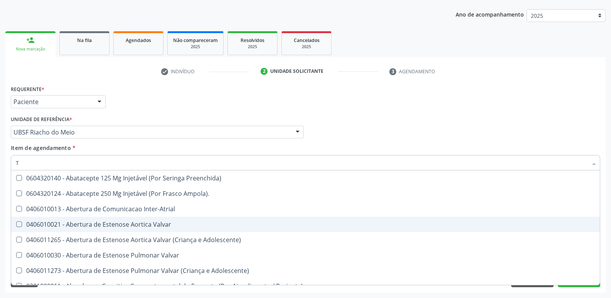
type input "T4"
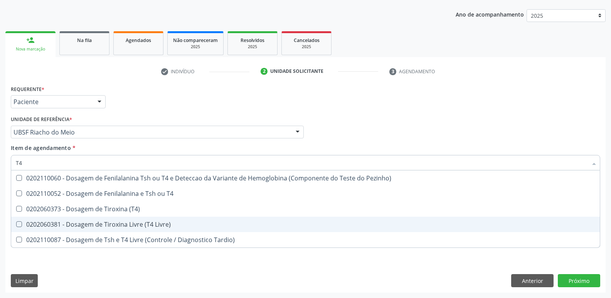
click at [155, 226] on div "0202060381 - Dosagem de Tiroxina Livre (T4 Livre)" at bounding box center [305, 224] width 579 height 6
checkbox Livre\) "true"
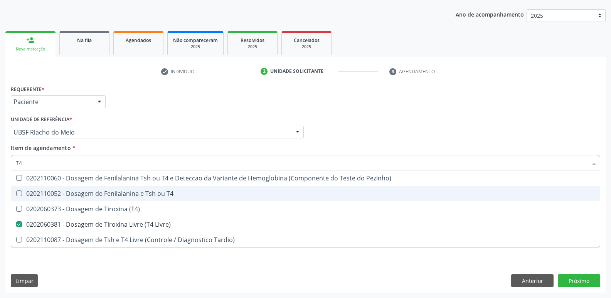
type input "T"
checkbox Livre\) "false"
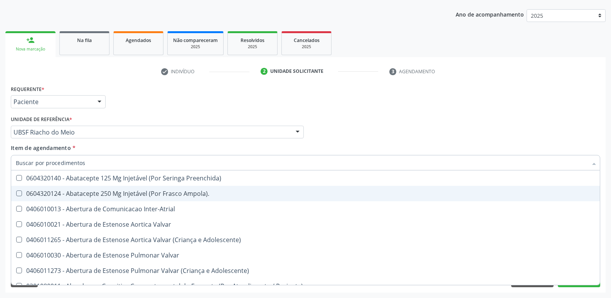
checkbox Urina "false"
checkbox Central "true"
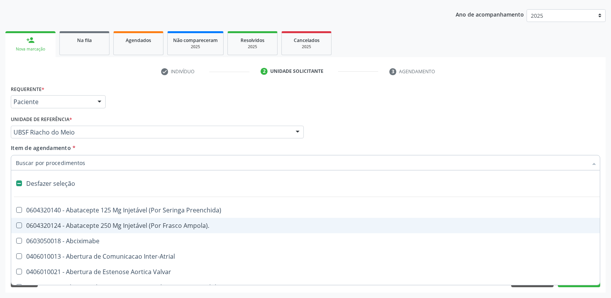
type input "V"
checkbox Urina "false"
checkbox \(Unilateral\) "true"
checkbox Cornea "true"
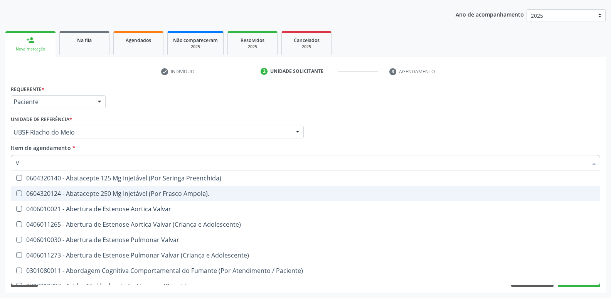
type input "VI"
checkbox Psicoterapia "true"
checkbox Livre\) "false"
checkbox \(Tgp\) "false"
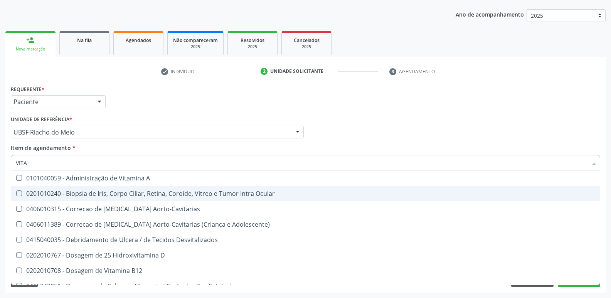
type input "VITAM"
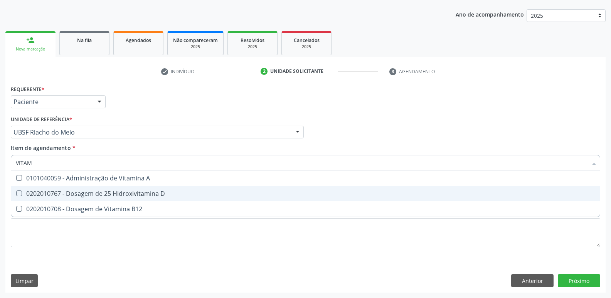
click at [141, 200] on span "0202010767 - Dosagem de 25 Hidroxivitamina D" at bounding box center [305, 193] width 588 height 15
checkbox D "true"
type input "VITA"
checkbox D "false"
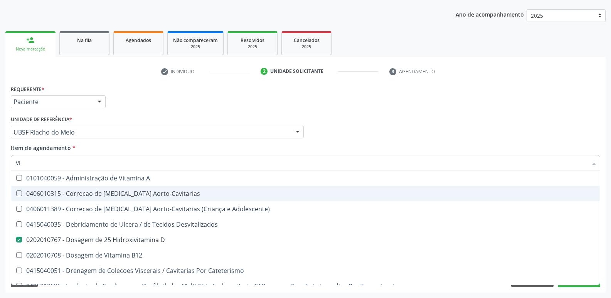
type input "V"
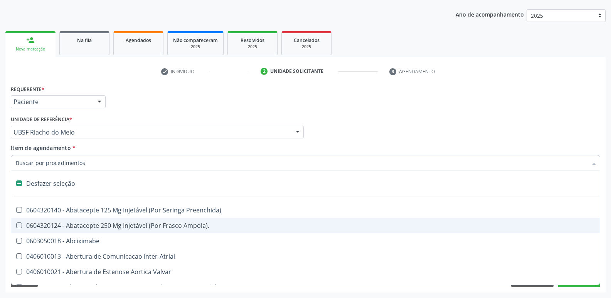
checkbox Valvar "false"
checkbox Adolescente\) "false"
type input "B"
checkbox Urina "false"
checkbox Imagem\) "true"
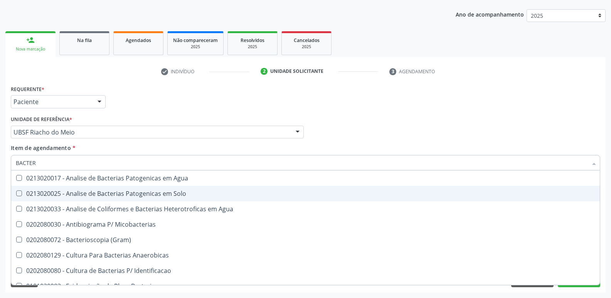
type input "BACTERI"
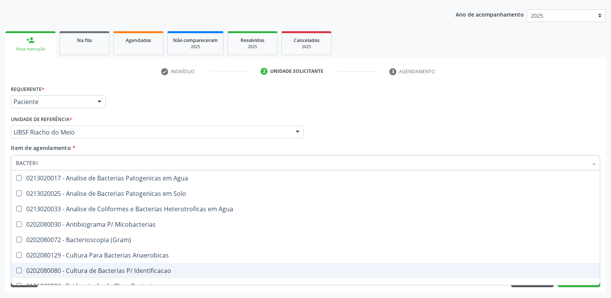
click at [169, 265] on span "0202080080 - Cultura de Bacterias P/ Identificacao" at bounding box center [305, 270] width 588 height 15
checkbox Identificacao "true"
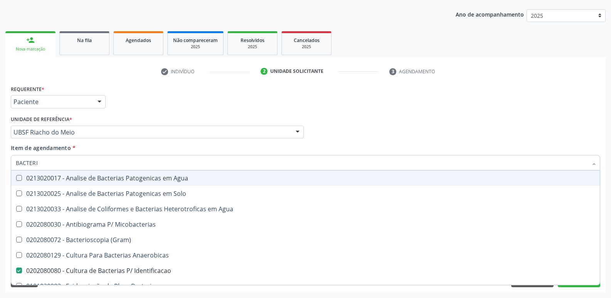
click at [394, 114] on div "Profissional Solicitante Por favor, selecione a Unidade de Atendimento primeiro…" at bounding box center [305, 129] width 593 height 30
checkbox Solo "true"
checkbox Agua "true"
checkbox Micobacterias "true"
checkbox \(Gram\) "true"
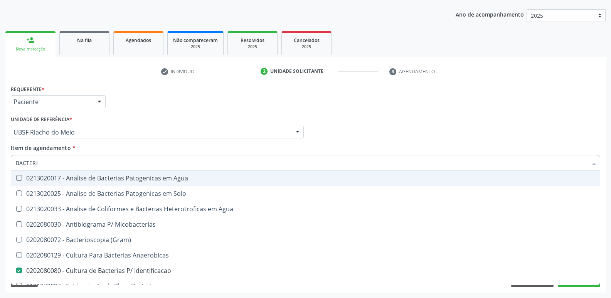
checkbox Anaerobicas "true"
checkbox Bacteriana "true"
checkbox Bacteriana\) "true"
checkbox Bacterianas "true"
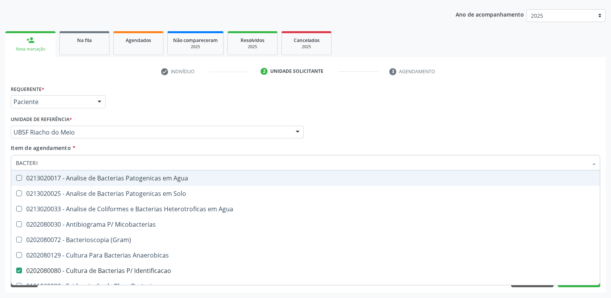
checkbox Zoonóticas "true"
checkbox Bacterianas "true"
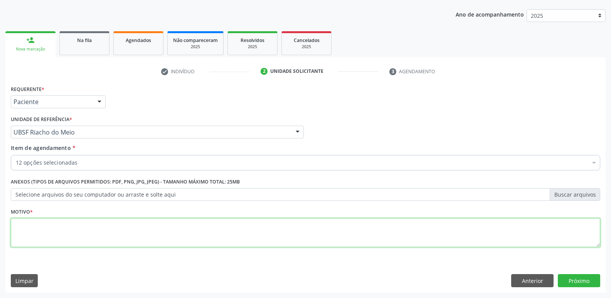
click at [71, 240] on textarea at bounding box center [305, 232] width 589 height 29
type textarea "AVALIAÇÃO"
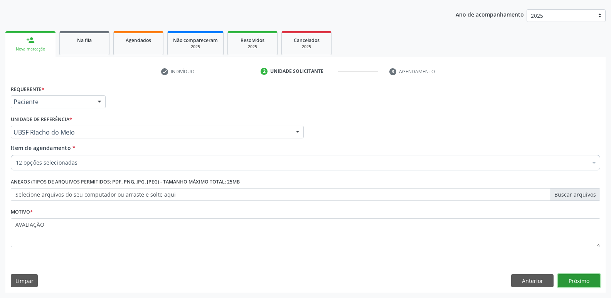
click at [573, 280] on button "Próximo" at bounding box center [578, 280] width 42 height 13
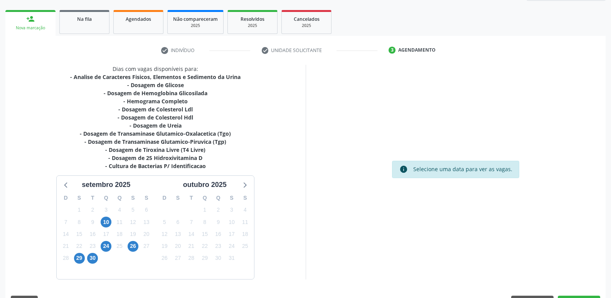
scroll to position [126, 0]
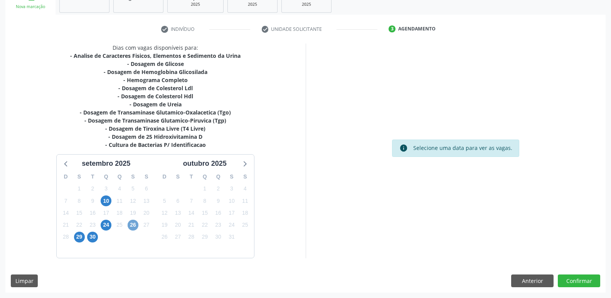
click at [135, 228] on span "26" at bounding box center [133, 225] width 11 height 11
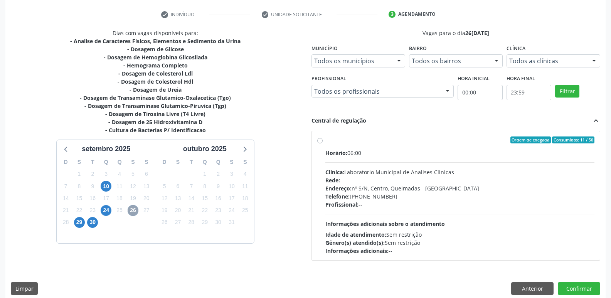
scroll to position [149, 0]
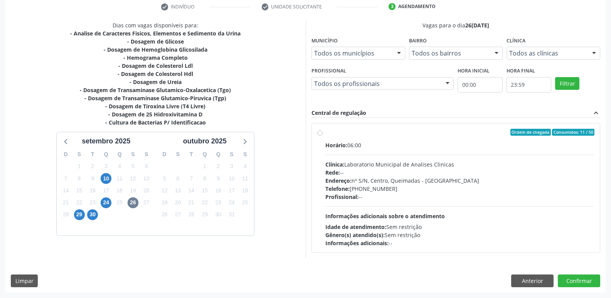
drag, startPoint x: 457, startPoint y: 154, endPoint x: 436, endPoint y: 170, distance: 26.1
click at [457, 154] on hr at bounding box center [459, 154] width 269 height 0
click at [322, 136] on input "Ordem de chegada Consumidos: 11 / 50 Horário: 06:00 Clínica: Laboratorio Munici…" at bounding box center [319, 132] width 5 height 7
radio input "true"
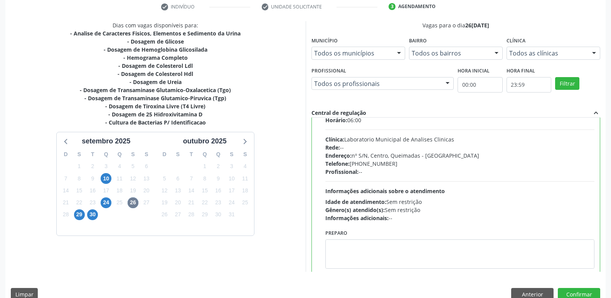
scroll to position [38, 0]
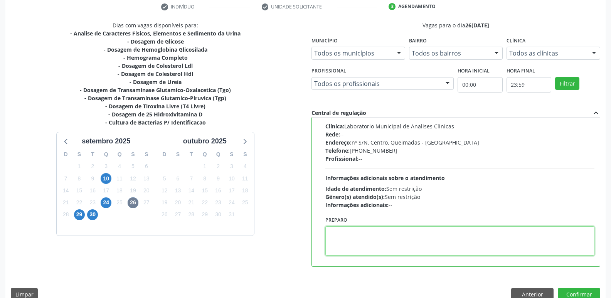
click at [371, 232] on textarea at bounding box center [459, 240] width 269 height 29
type textarea "IR EM JEJUM"
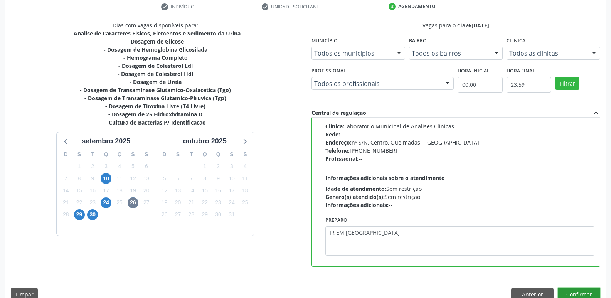
click at [583, 295] on button "Confirmar" at bounding box center [578, 294] width 42 height 13
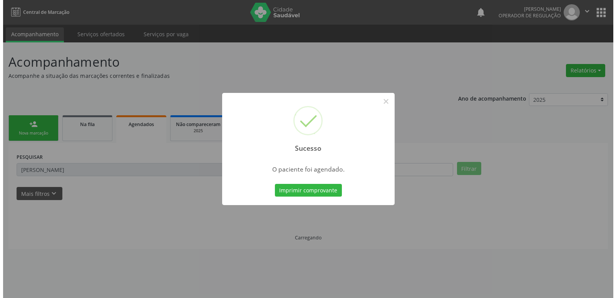
scroll to position [0, 0]
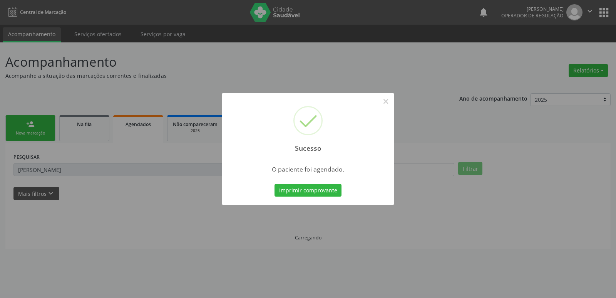
click at [275, 184] on button "Imprimir comprovante" at bounding box center [308, 190] width 67 height 13
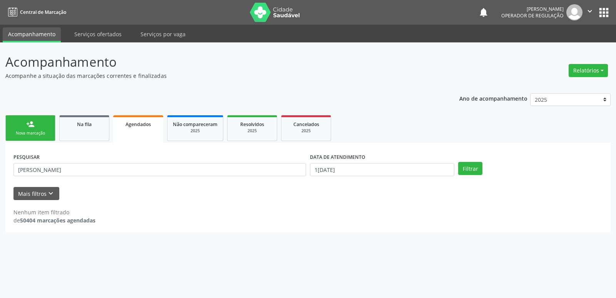
click at [42, 125] on link "person_add Nova marcação" at bounding box center [30, 128] width 50 height 26
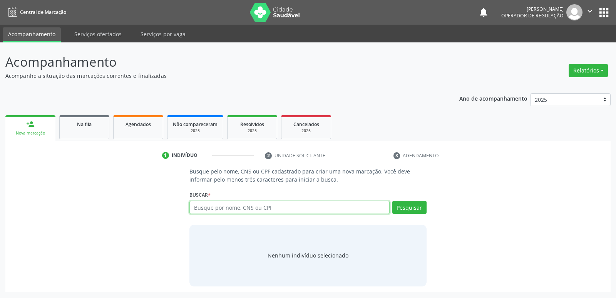
click at [264, 208] on input "text" at bounding box center [290, 207] width 200 height 13
type input "708603030889283"
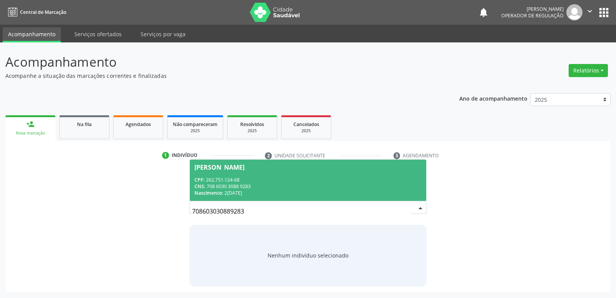
click at [388, 173] on span "[PERSON_NAME] CPF: 262.751.124-68 CNS: 708 6030 3088 9283 Nascimento: [DATE]" at bounding box center [308, 179] width 236 height 41
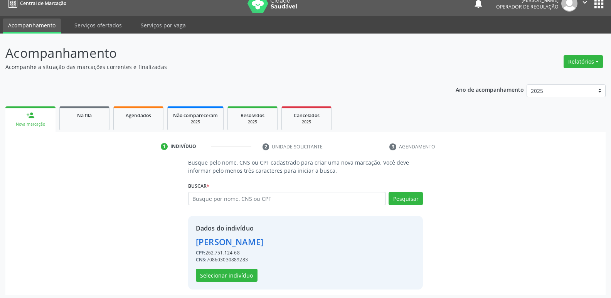
scroll to position [11, 0]
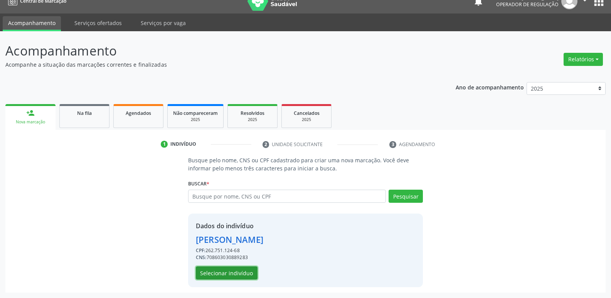
click at [220, 272] on button "Selecionar indivíduo" at bounding box center [227, 272] width 62 height 13
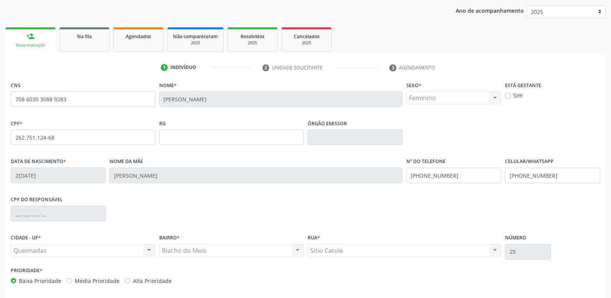
scroll to position [120, 0]
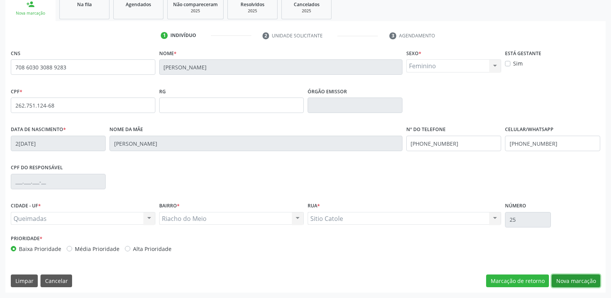
click at [567, 284] on button "Nova marcação" at bounding box center [575, 280] width 49 height 13
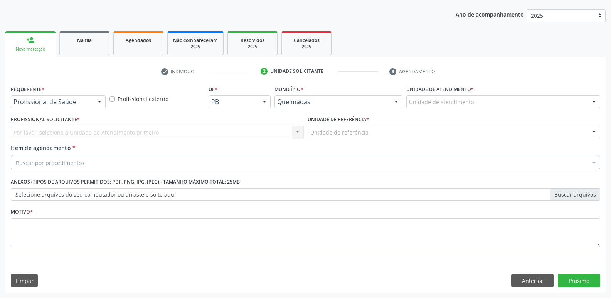
scroll to position [84, 0]
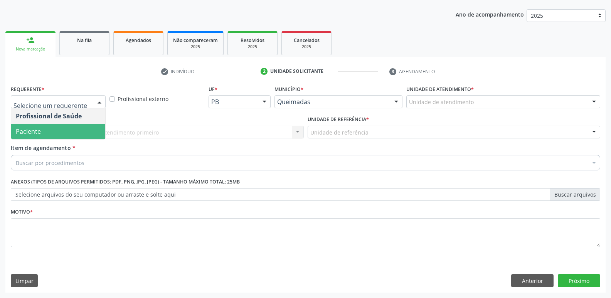
drag, startPoint x: 58, startPoint y: 139, endPoint x: 61, endPoint y: 135, distance: 4.9
click at [58, 137] on span "Paciente" at bounding box center [58, 131] width 94 height 15
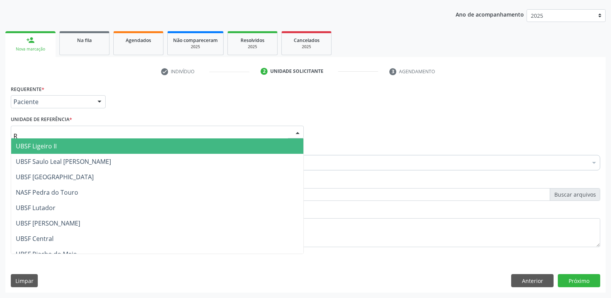
type input "RI"
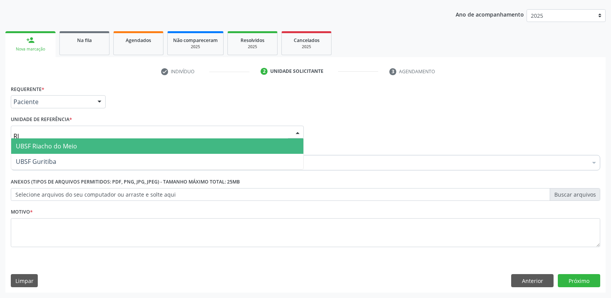
click at [59, 148] on span "UBSF Riacho do Meio" at bounding box center [46, 146] width 61 height 8
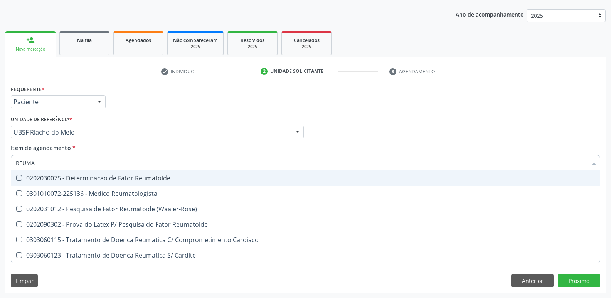
type input "REUMAT"
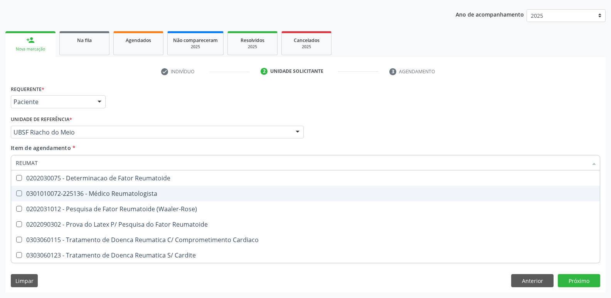
click at [109, 191] on div "0301010072-225136 - Médico Reumatologista" at bounding box center [305, 193] width 579 height 6
checkbox Reumatologista "true"
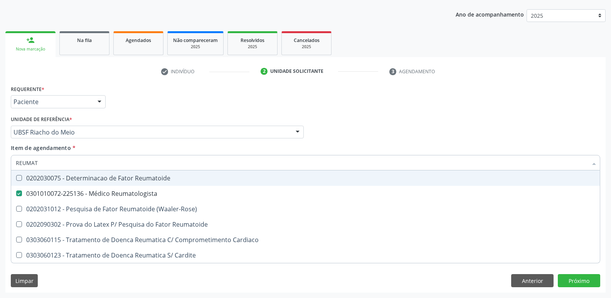
click at [160, 112] on div "Requerente * Paciente Profissional de Saúde Paciente Nenhum resultado encontrad…" at bounding box center [305, 98] width 593 height 30
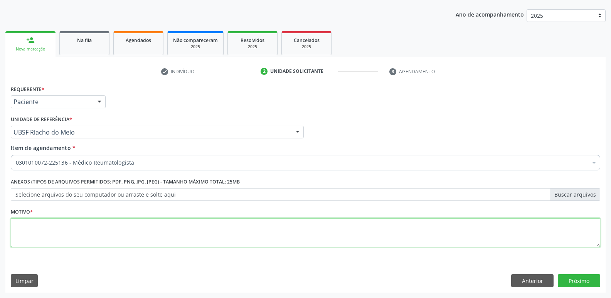
click at [80, 225] on textarea at bounding box center [305, 232] width 589 height 29
paste textarea "A"
type textarea "AVALIAÇÃO"
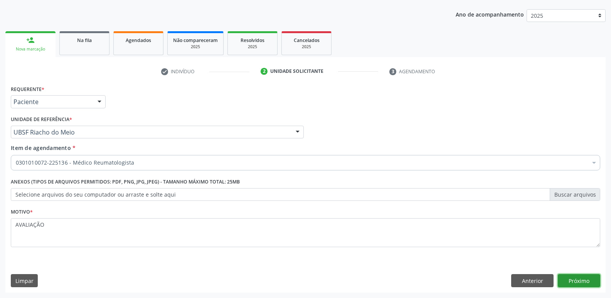
click at [581, 278] on button "Próximo" at bounding box center [578, 280] width 42 height 13
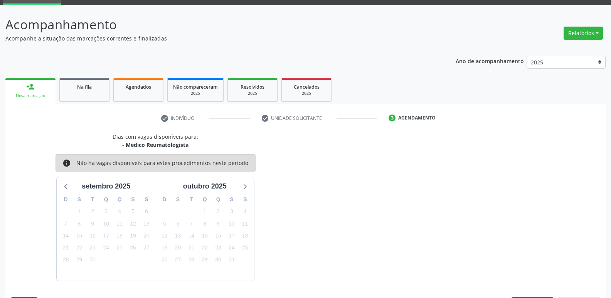
scroll to position [60, 0]
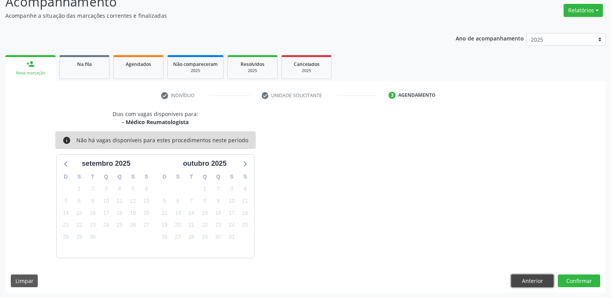
click at [529, 281] on button "Anterior" at bounding box center [532, 280] width 42 height 13
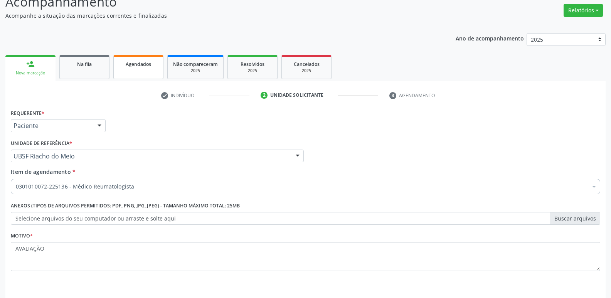
click at [129, 69] on link "Agendados" at bounding box center [138, 67] width 50 height 24
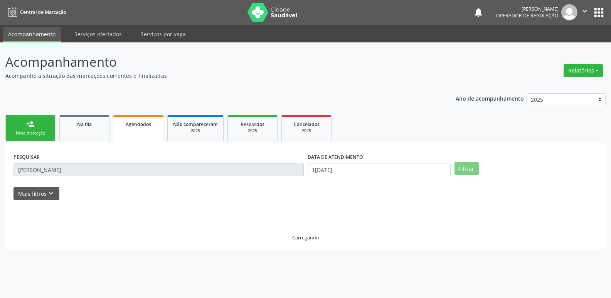
scroll to position [0, 0]
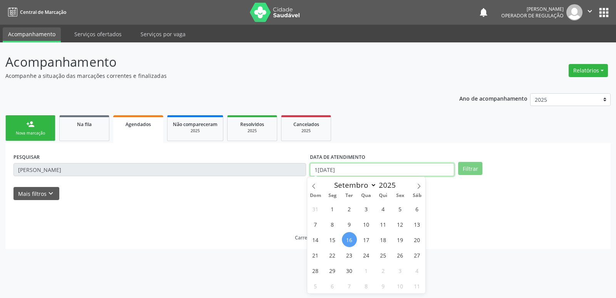
click at [364, 168] on input "1[DATE]" at bounding box center [382, 169] width 144 height 13
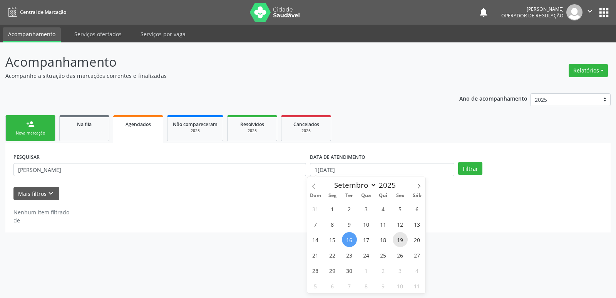
click at [398, 240] on span "19" at bounding box center [400, 239] width 15 height 15
type input "19[DATE]"
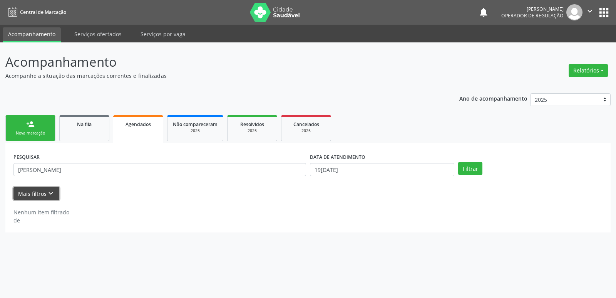
drag, startPoint x: 37, startPoint y: 195, endPoint x: 69, endPoint y: 176, distance: 38.0
click at [37, 195] on button "Mais filtros keyboard_arrow_down" at bounding box center [36, 193] width 46 height 13
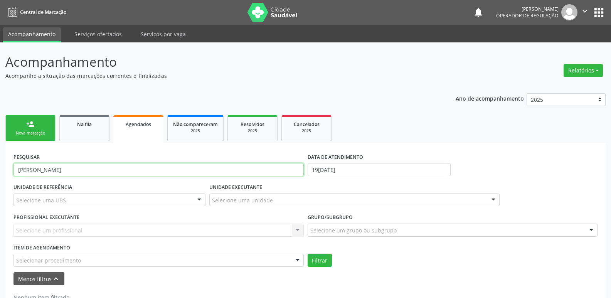
drag, startPoint x: 71, startPoint y: 174, endPoint x: 0, endPoint y: 128, distance: 84.7
click at [0, 128] on div "Acompanhamento Acompanhe a situação das marcações correntes e finalizadas Relat…" at bounding box center [305, 182] width 611 height 280
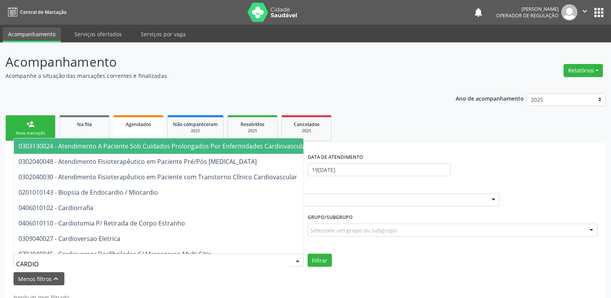
type input "CARDIOL"
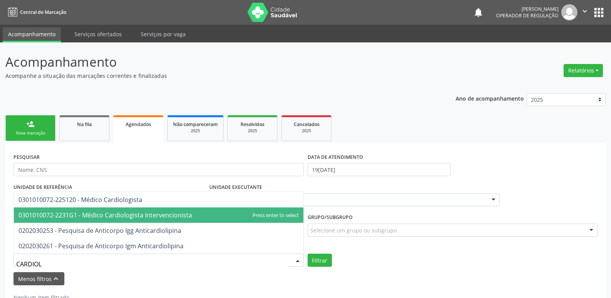
click at [183, 211] on span "0301010072-2231G1 - Médico Cardiologista Intervencionista" at bounding box center [104, 215] width 173 height 8
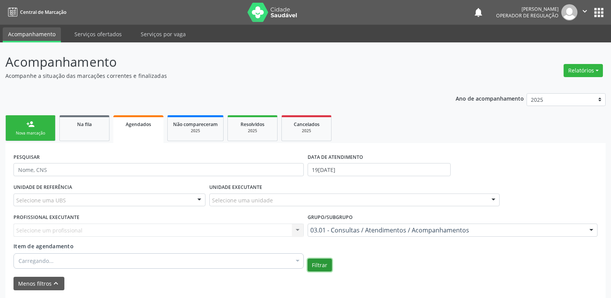
click at [318, 262] on button "Filtrar" at bounding box center [319, 264] width 24 height 13
click at [138, 129] on link "Agendados" at bounding box center [138, 129] width 50 height 28
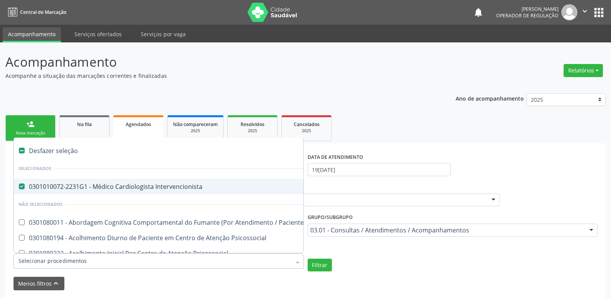
click at [133, 181] on span "0301010072-2231G1 - Médico Cardiologista Intervencionista" at bounding box center [426, 186] width 825 height 15
checkbox Intervencionista "false"
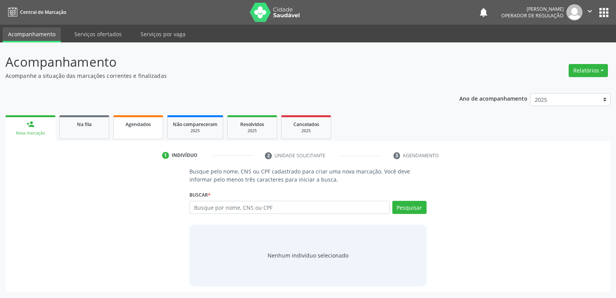
click at [142, 134] on link "Agendados" at bounding box center [138, 127] width 50 height 24
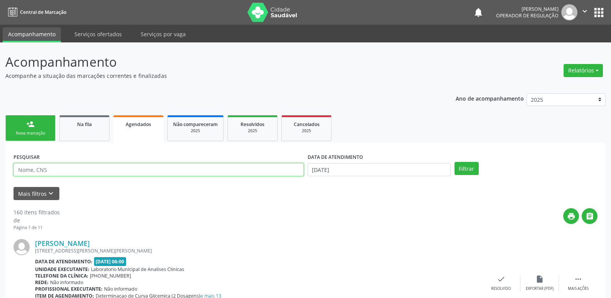
click at [63, 170] on input "text" at bounding box center [158, 169] width 290 height 13
type input "JOSE ADRIEL"
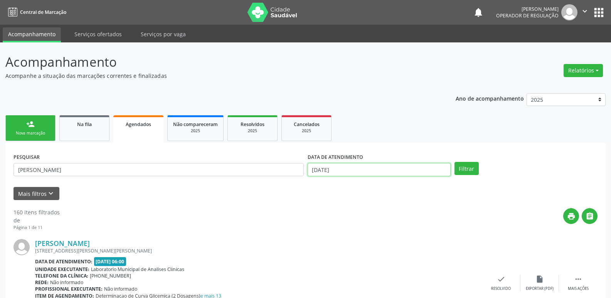
click at [396, 167] on input "1[DATE]" at bounding box center [378, 169] width 143 height 13
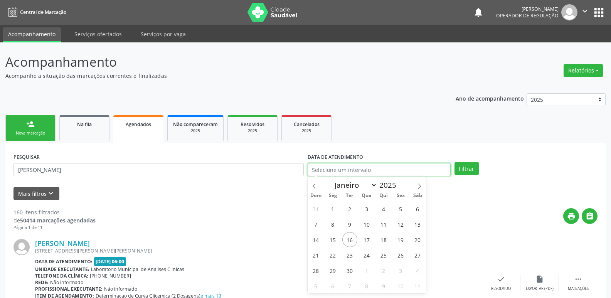
click at [454, 162] on button "Filtrar" at bounding box center [466, 168] width 24 height 13
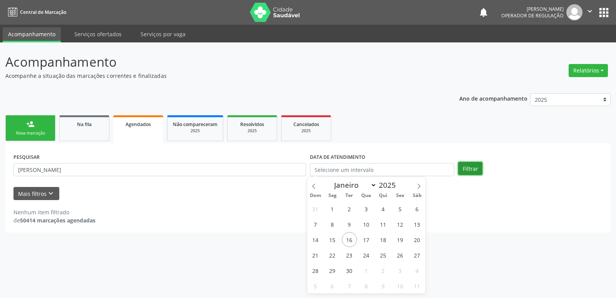
click at [475, 169] on button "Filtrar" at bounding box center [470, 168] width 24 height 13
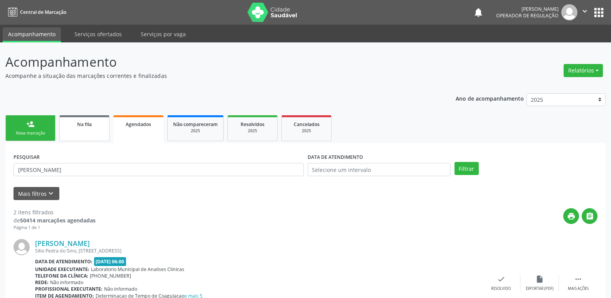
click at [67, 121] on div "Na fila" at bounding box center [84, 124] width 39 height 8
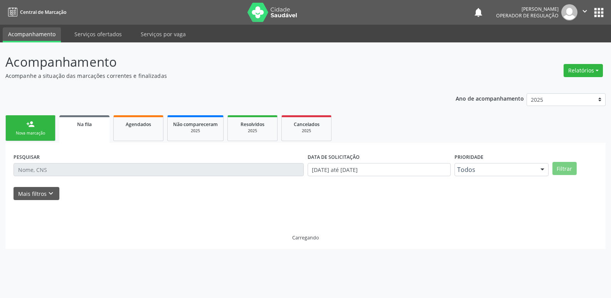
click at [39, 130] on div "Nova marcação" at bounding box center [30, 133] width 39 height 6
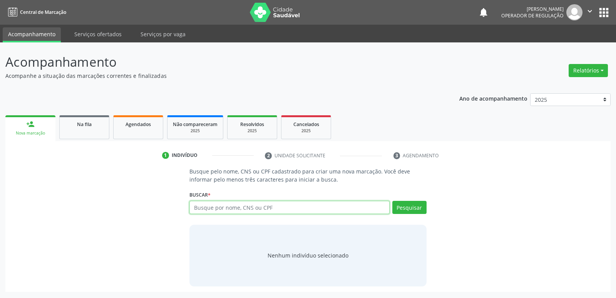
click at [265, 209] on input "text" at bounding box center [290, 207] width 200 height 13
type input "700104486553520"
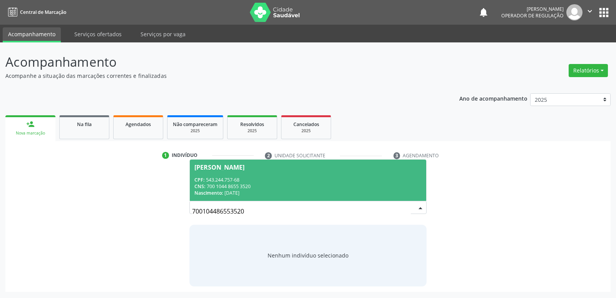
click at [272, 171] on span "Antonio de Sousa CPF: 543.244.757-68 CNS: 700 1044 8655 3520 Nascimento: 22/07/…" at bounding box center [308, 179] width 236 height 41
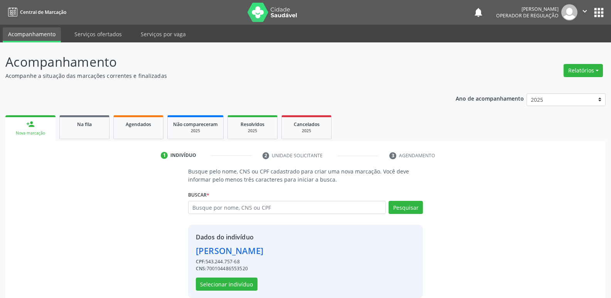
scroll to position [11, 0]
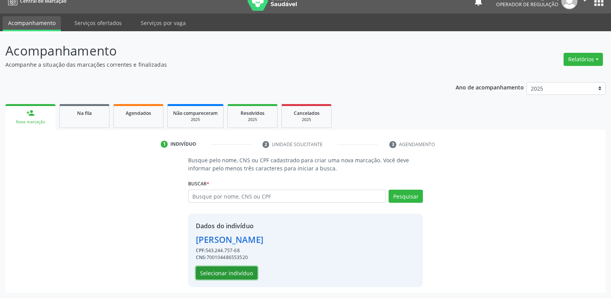
click at [239, 268] on button "Selecionar indivíduo" at bounding box center [227, 272] width 62 height 13
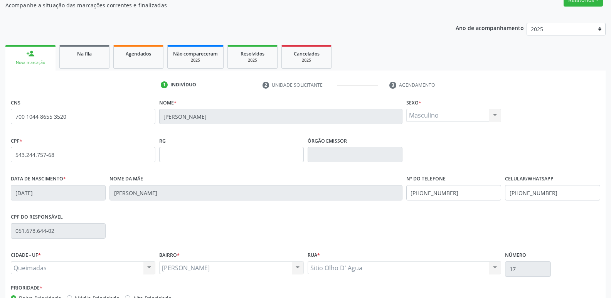
scroll to position [120, 0]
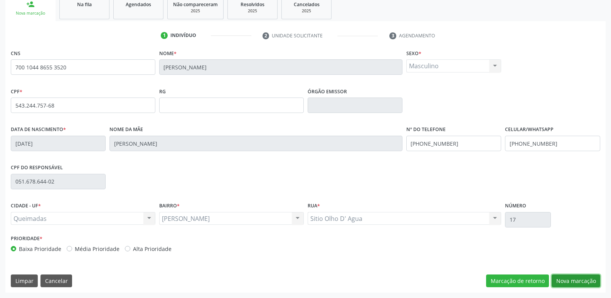
click at [566, 278] on button "Nova marcação" at bounding box center [575, 280] width 49 height 13
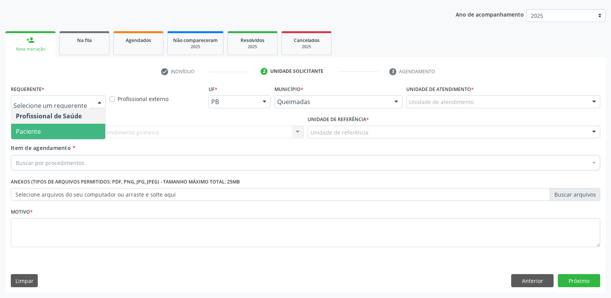
click at [70, 134] on span "Paciente" at bounding box center [58, 131] width 94 height 15
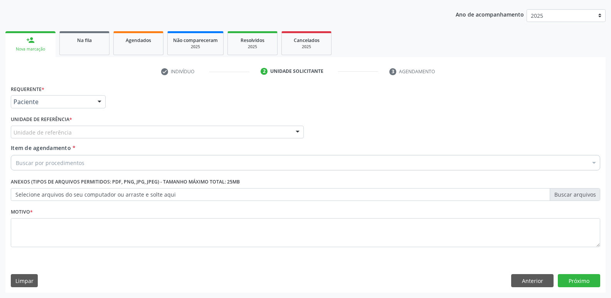
click at [81, 135] on div "Unidade de referência" at bounding box center [157, 132] width 293 height 13
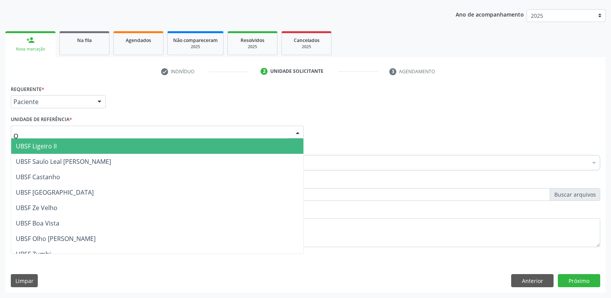
type input "OL"
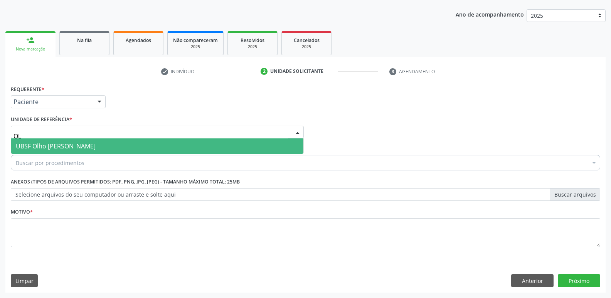
drag, startPoint x: 81, startPoint y: 143, endPoint x: 80, endPoint y: 147, distance: 4.4
click at [81, 143] on span "UBSF Olho [PERSON_NAME]" at bounding box center [56, 146] width 80 height 8
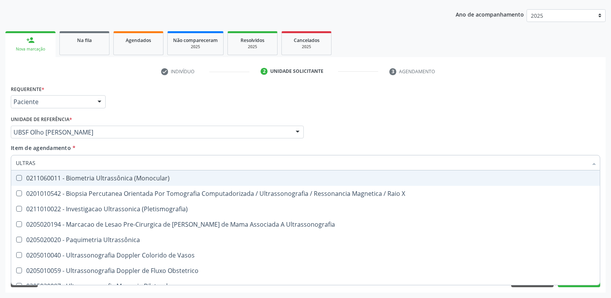
type input "ULTRASS"
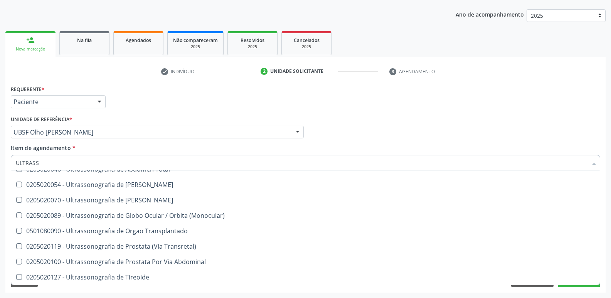
scroll to position [231, 0]
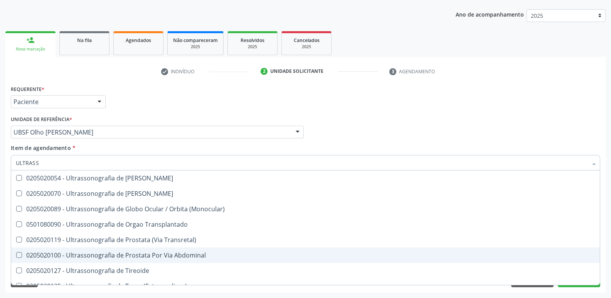
click at [152, 252] on div "0205020100 - Ultrassonografia de Prostata Por Via Abdominal" at bounding box center [305, 255] width 579 height 6
checkbox Abdominal "true"
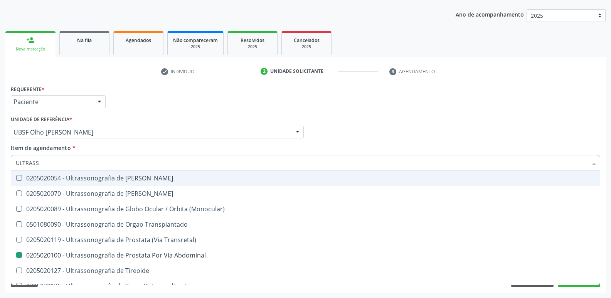
click at [171, 118] on div "Unidade de referência * UBSF Olho Dagua Salgado UBSF Ligeiro II UBSF Saulo Leal…" at bounding box center [157, 126] width 293 height 25
checkbox X "true"
checkbox Abdominal "false"
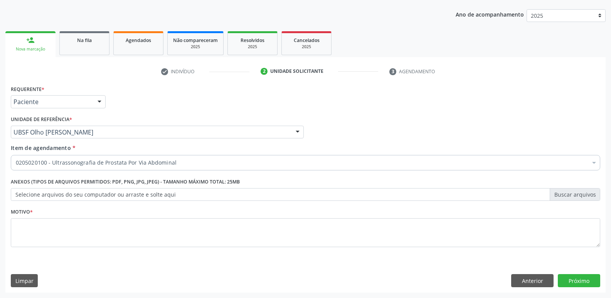
scroll to position [0, 0]
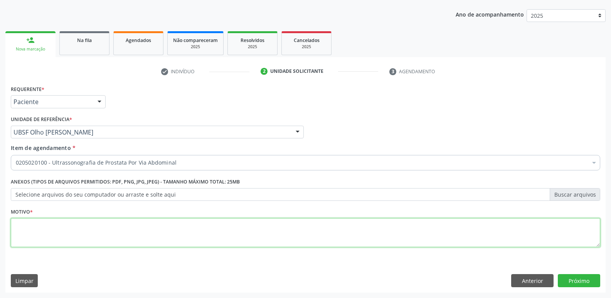
click at [83, 235] on textarea at bounding box center [305, 232] width 589 height 29
paste textarea "A"
drag, startPoint x: 83, startPoint y: 235, endPoint x: 0, endPoint y: 202, distance: 89.2
click at [0, 202] on div "Acompanhamento Acompanhe a situação das marcações correntes e finalizadas Relat…" at bounding box center [305, 127] width 611 height 339
type textarea "AVALIAÇÃO"
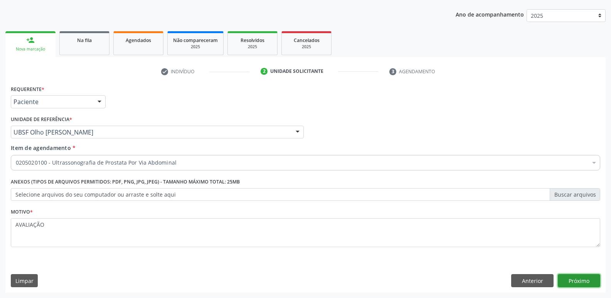
click at [585, 276] on button "Próximo" at bounding box center [578, 280] width 42 height 13
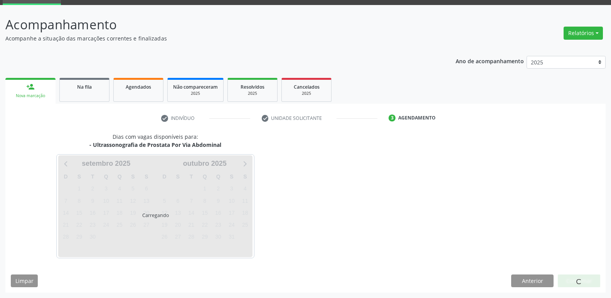
scroll to position [37, 0]
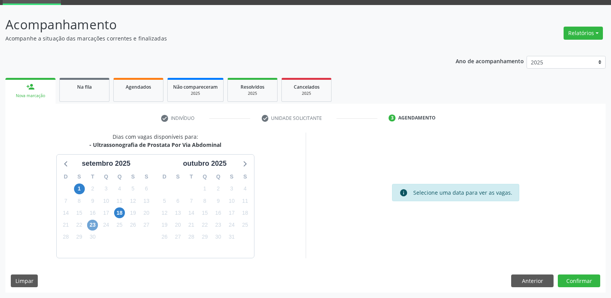
click at [96, 222] on span "23" at bounding box center [92, 225] width 11 height 11
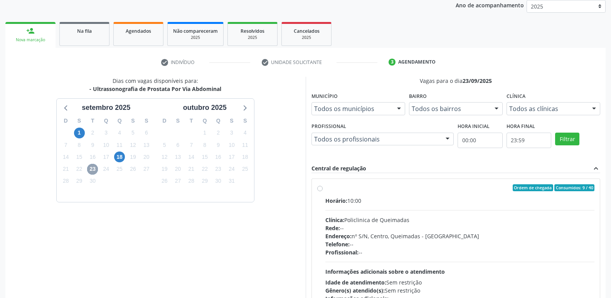
scroll to position [149, 0]
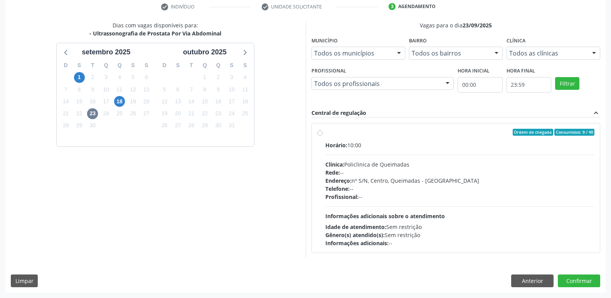
click at [441, 211] on div "Horário: 10:00 Clínica: Policlinica de Queimadas Rede: -- Endereço: nº S/N, Cen…" at bounding box center [459, 194] width 269 height 106
click at [322, 136] on input "Ordem de chegada Consumidos: 9 / 40 Horário: 10:00 Clínica: Policlinica de Quei…" at bounding box center [319, 132] width 5 height 7
radio input "true"
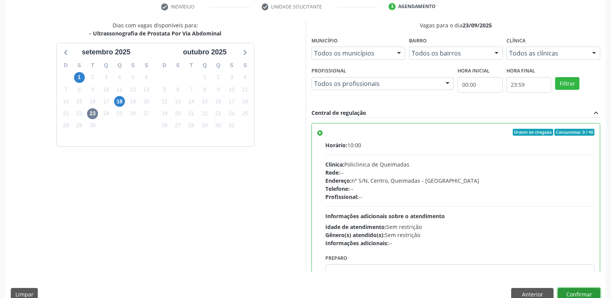
click at [580, 292] on button "Confirmar" at bounding box center [578, 294] width 42 height 13
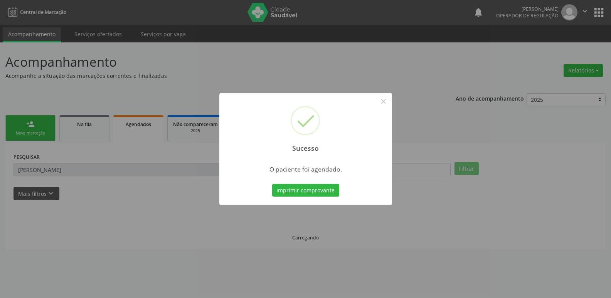
scroll to position [0, 0]
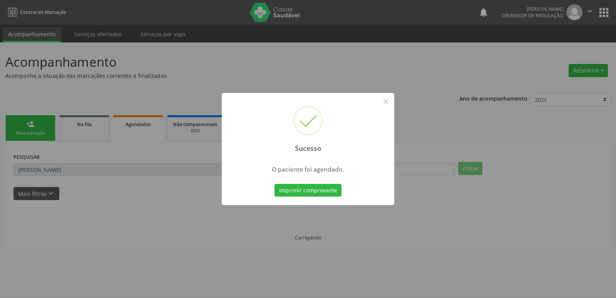
click at [275, 184] on button "Imprimir comprovante" at bounding box center [308, 190] width 67 height 13
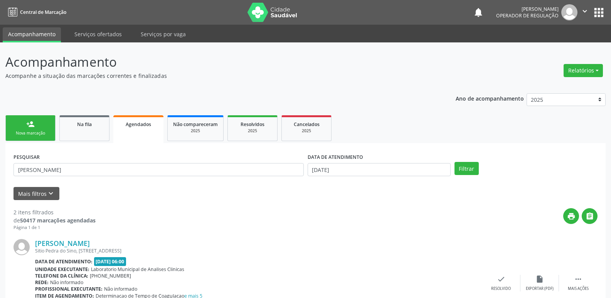
click at [40, 120] on link "person_add Nova marcação" at bounding box center [30, 128] width 50 height 26
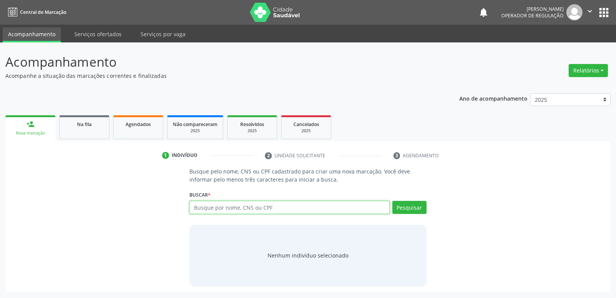
click at [280, 204] on input "text" at bounding box center [290, 207] width 200 height 13
type input "706408607702386"
click at [412, 210] on button "Pesquisar" at bounding box center [410, 207] width 34 height 13
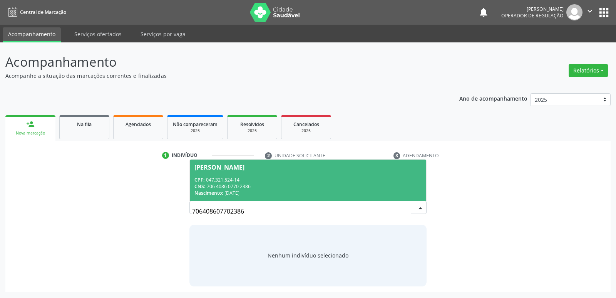
click at [302, 168] on div "Fabiula da Silva Pereira" at bounding box center [308, 167] width 227 height 6
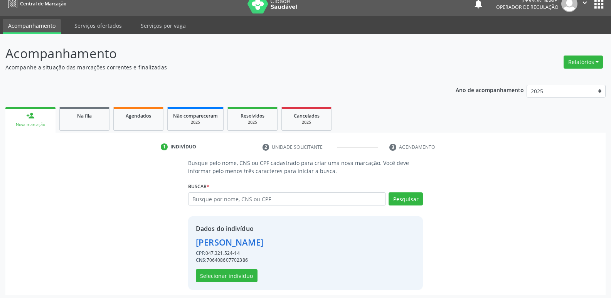
scroll to position [11, 0]
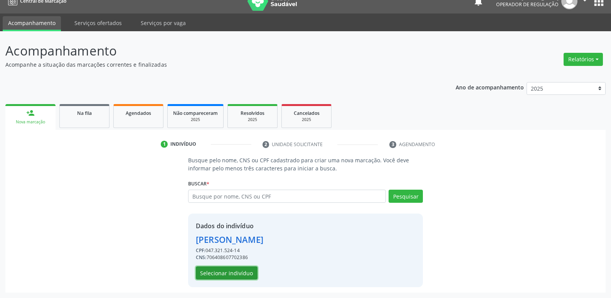
click at [251, 271] on button "Selecionar indivíduo" at bounding box center [227, 272] width 62 height 13
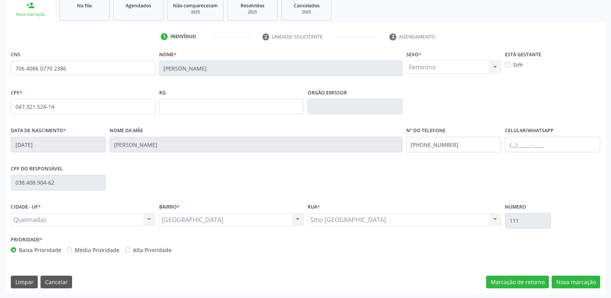
scroll to position [120, 0]
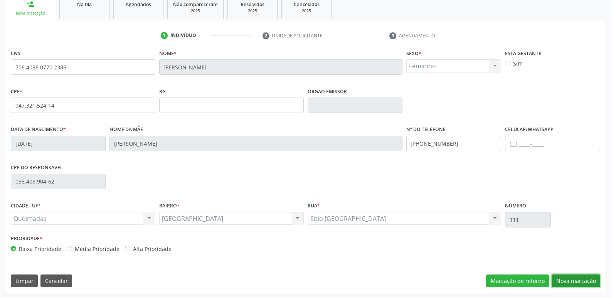
click at [554, 281] on button "Nova marcação" at bounding box center [575, 280] width 49 height 13
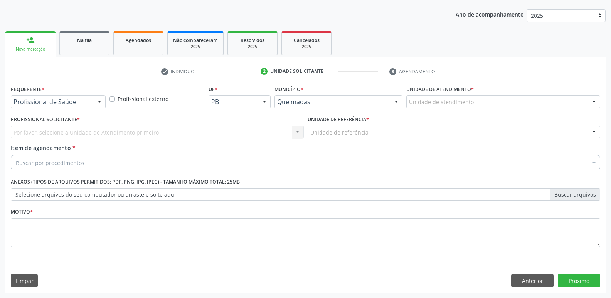
scroll to position [84, 0]
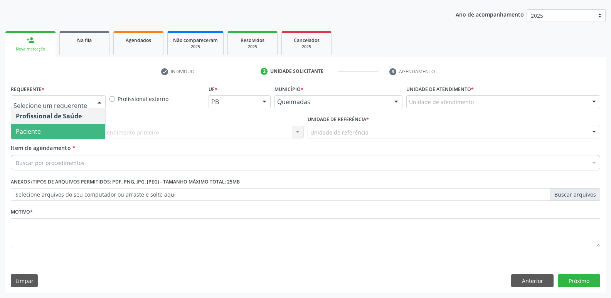
click at [40, 132] on span "Paciente" at bounding box center [58, 131] width 94 height 15
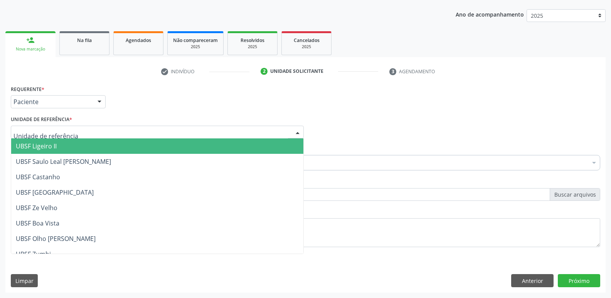
click at [89, 134] on div at bounding box center [157, 132] width 293 height 13
type input "BA"
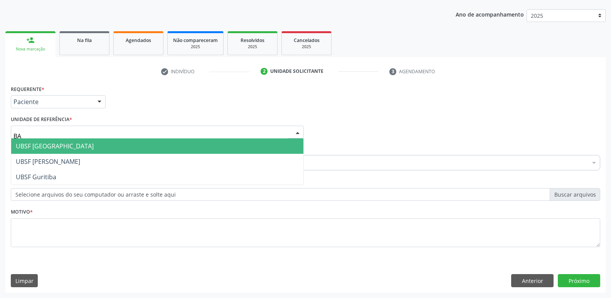
click at [82, 144] on span "UBSF [GEOGRAPHIC_DATA]" at bounding box center [157, 145] width 292 height 15
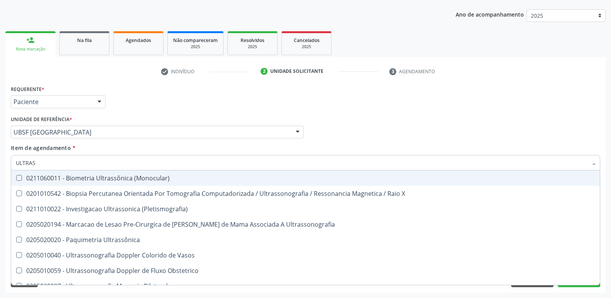
type input "ULTRASS"
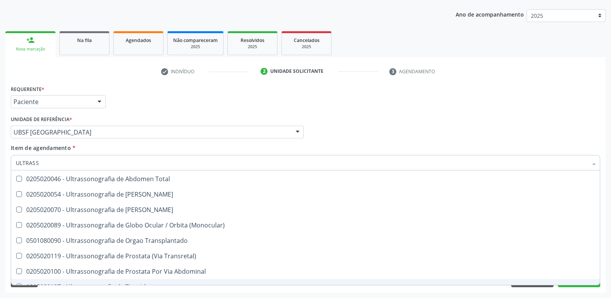
scroll to position [201, 0]
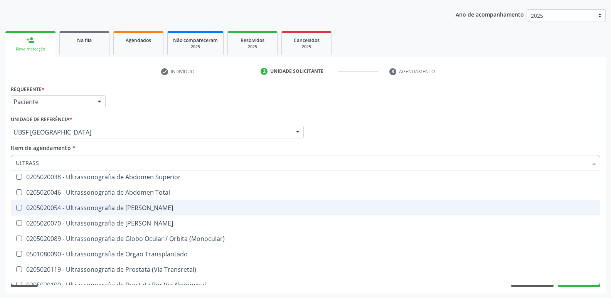
click at [168, 207] on div "0205020054 - Ultrassonografia de Aparelho Urinario" at bounding box center [305, 208] width 579 height 6
checkbox Urinario "true"
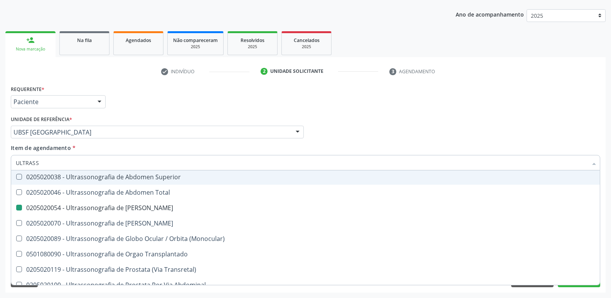
drag, startPoint x: 193, startPoint y: 118, endPoint x: 177, endPoint y: 145, distance: 31.4
click at [191, 118] on div "Unidade de referência * UBSF Baixa Verde UBSF Ligeiro II UBSF Saulo Leal Ernest…" at bounding box center [157, 126] width 293 height 25
checkbox X "true"
checkbox Urinario "false"
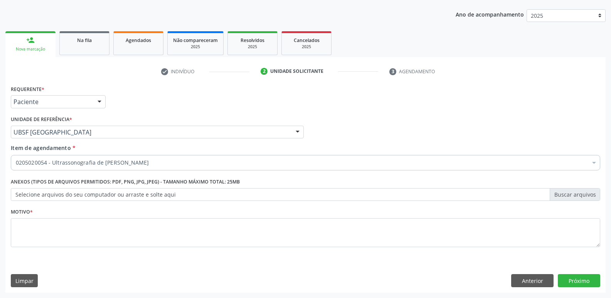
scroll to position [0, 0]
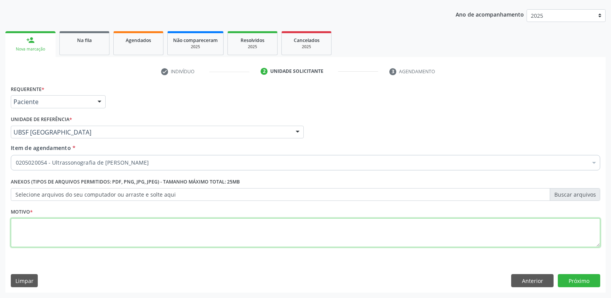
click at [87, 237] on textarea at bounding box center [305, 232] width 589 height 29
paste textarea "AVALIAÇÃO"
type textarea "AVALIAÇÃO"
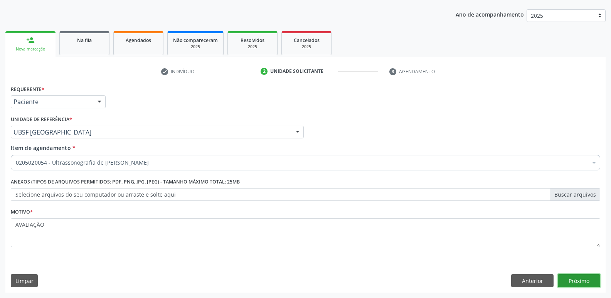
click at [580, 278] on button "Próximo" at bounding box center [578, 280] width 42 height 13
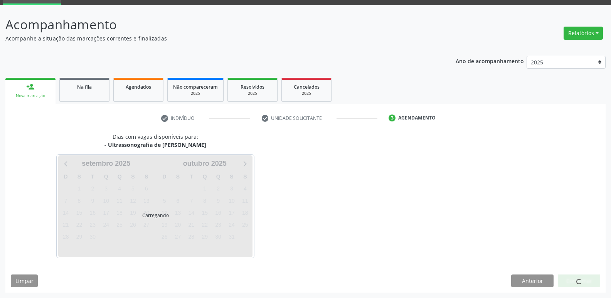
scroll to position [37, 0]
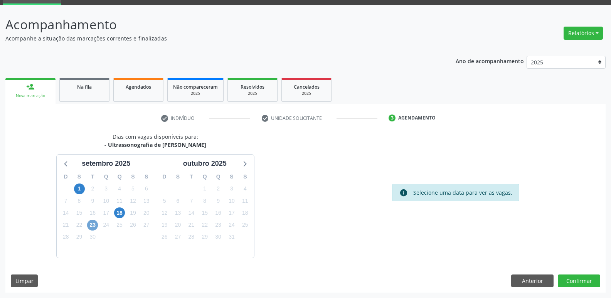
click at [91, 222] on span "23" at bounding box center [92, 225] width 11 height 11
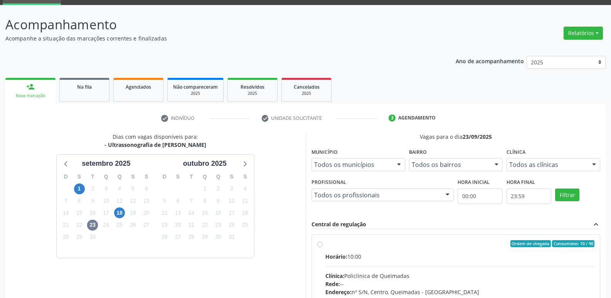
drag, startPoint x: 545, startPoint y: 272, endPoint x: 552, endPoint y: 178, distance: 94.3
radio input "true"
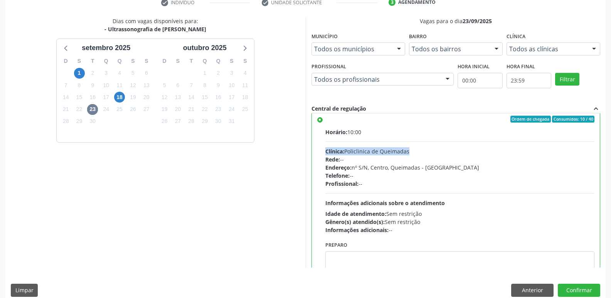
scroll to position [0, 0]
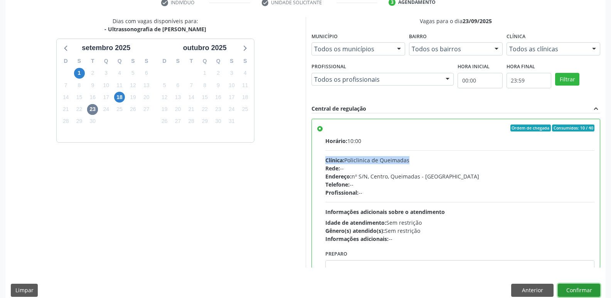
click at [566, 290] on button "Confirmar" at bounding box center [578, 290] width 42 height 13
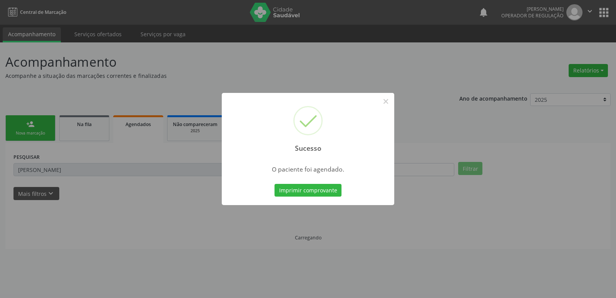
click at [275, 184] on button "Imprimir comprovante" at bounding box center [308, 190] width 67 height 13
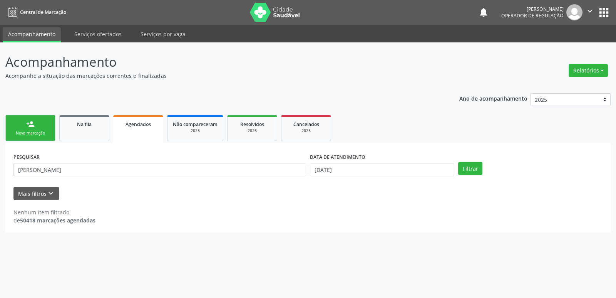
click at [25, 127] on link "person_add Nova marcação" at bounding box center [30, 128] width 50 height 26
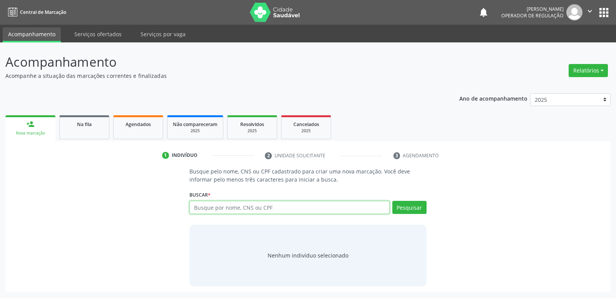
click at [240, 210] on input "text" at bounding box center [290, 207] width 200 height 13
type input "706802752247822"
